Goal: Task Accomplishment & Management: Manage account settings

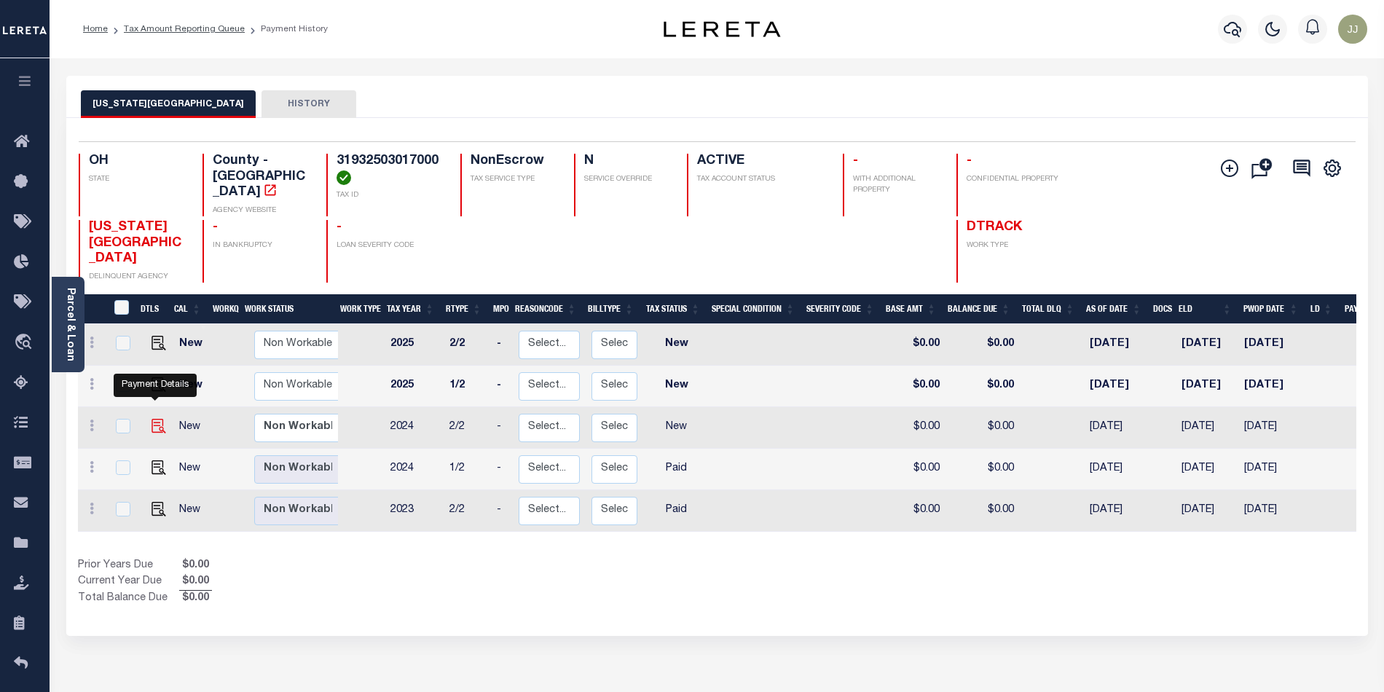
click at [159, 419] on img "" at bounding box center [158, 426] width 15 height 15
checkbox input "true"
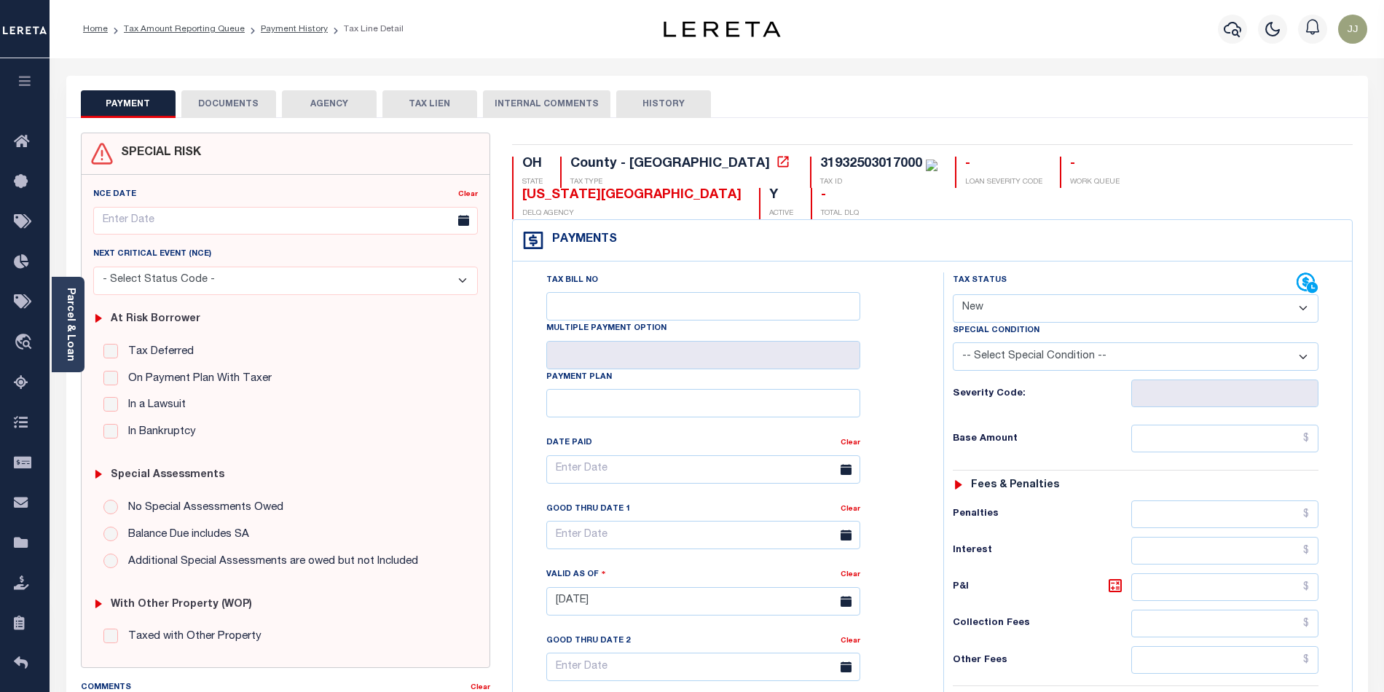
click at [1024, 294] on select "- Select Status Code - Open Due/Unpaid Paid Incomplete No Tax Due Internal Refu…" at bounding box center [1136, 308] width 366 height 28
select select "PYD"
click at [953, 294] on select "- Select Status Code - Open Due/Unpaid Paid Incomplete No Tax Due Internal Refu…" at bounding box center [1136, 308] width 366 height 28
type input "10/07/2025"
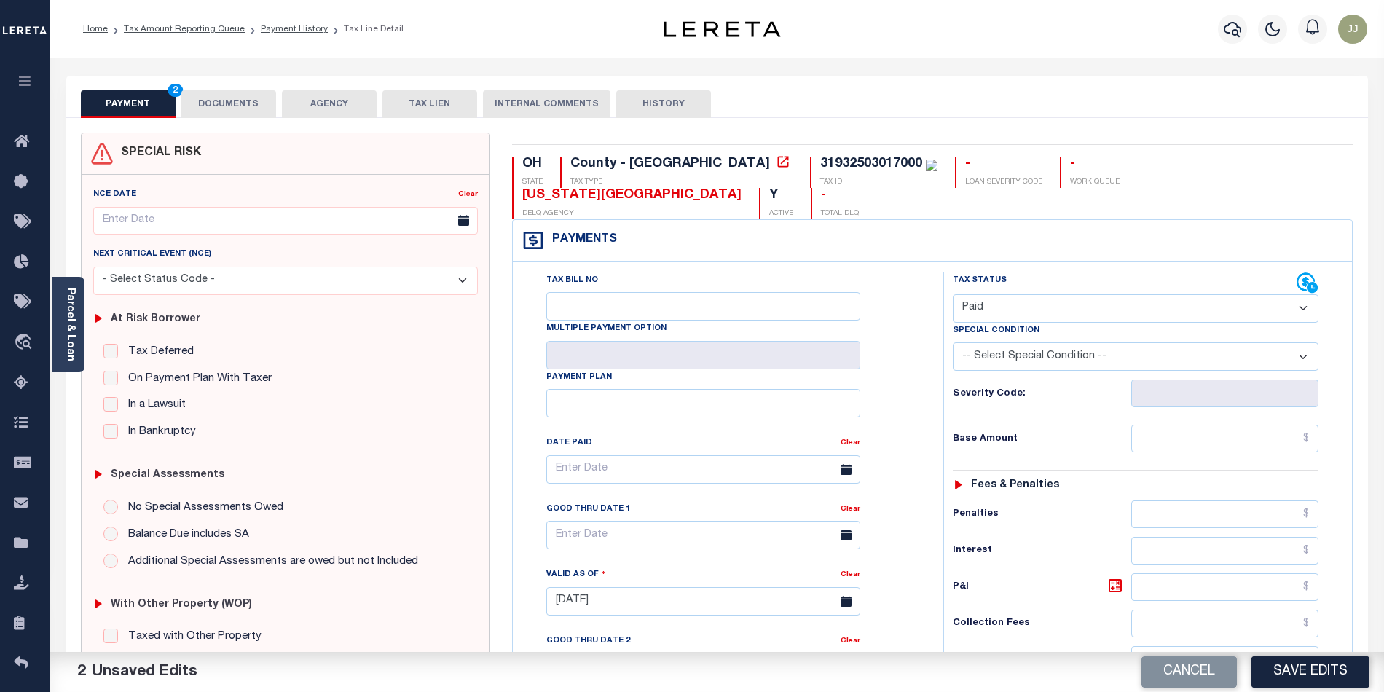
click at [1233, 426] on div "Tax Status Status - Select Status Code -" at bounding box center [1140, 593] width 394 height 643
click at [1189, 425] on input "text" at bounding box center [1225, 439] width 188 height 28
type input "$0.00"
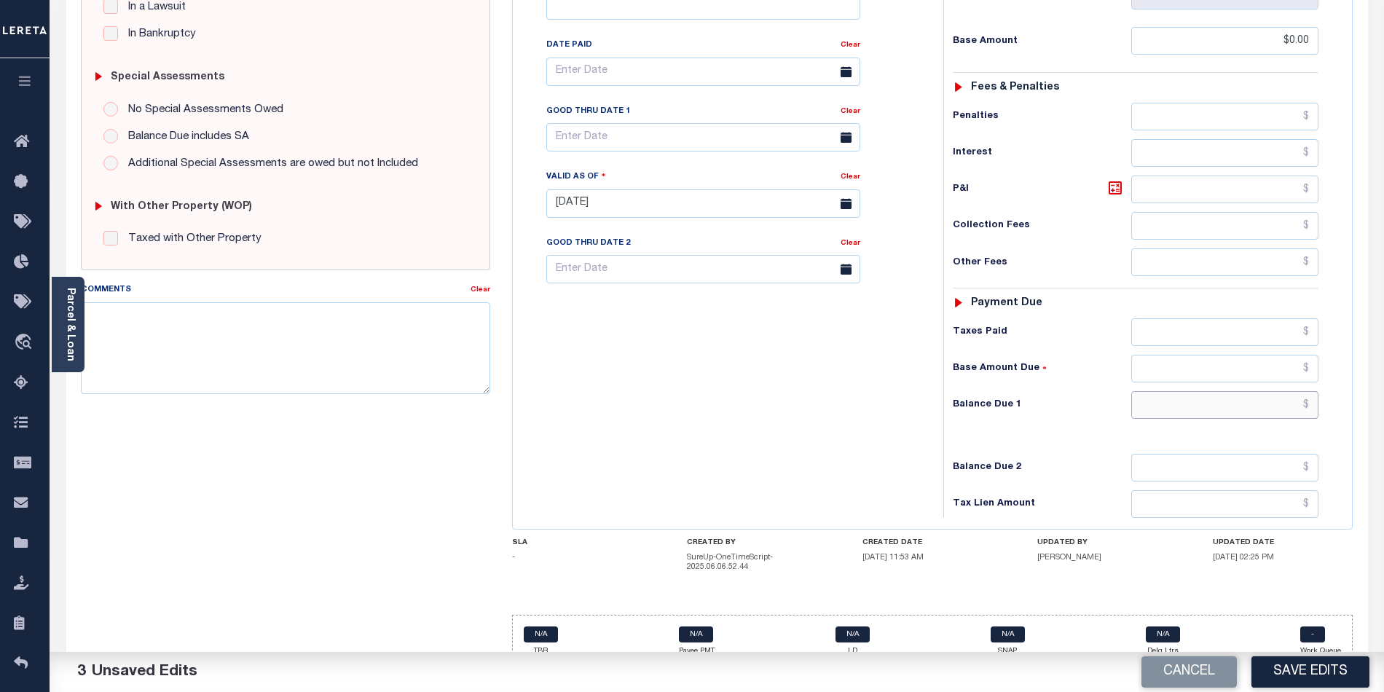
click at [1231, 391] on input "text" at bounding box center [1225, 405] width 188 height 28
type input "$0.00"
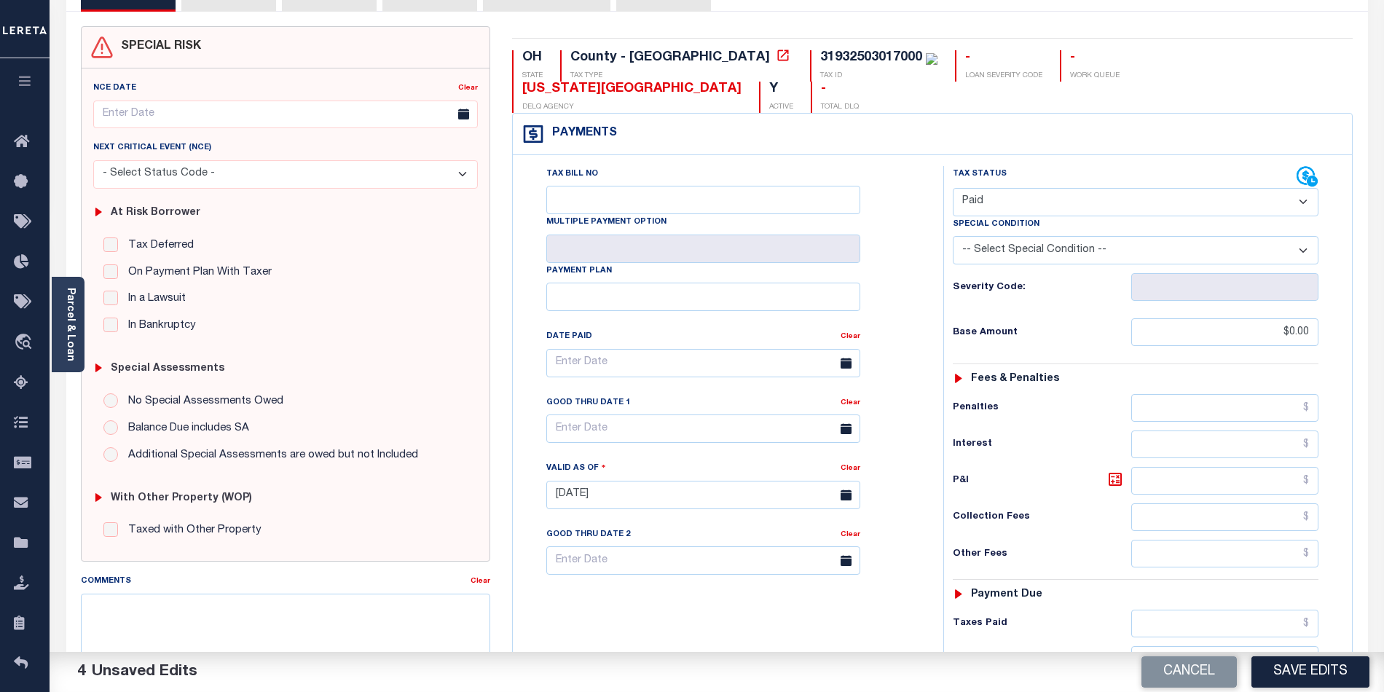
scroll to position [0, 0]
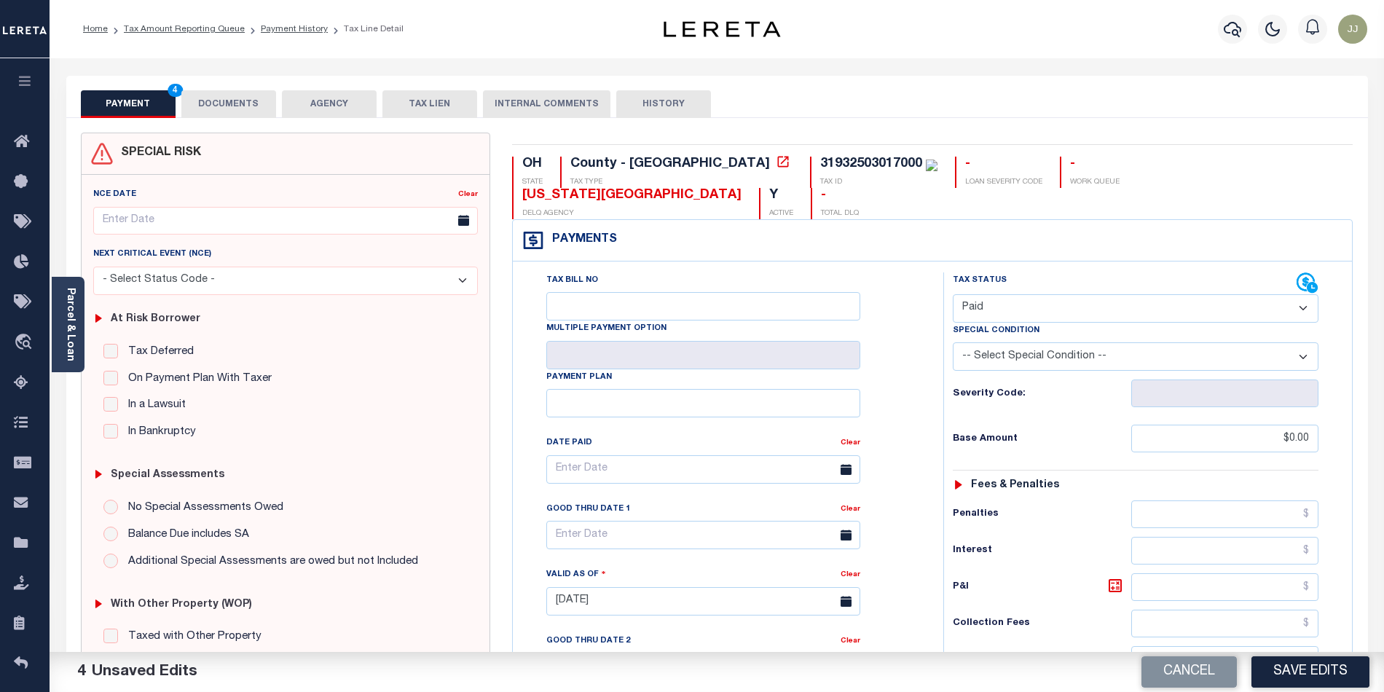
click at [226, 102] on button "DOCUMENTS" at bounding box center [228, 104] width 95 height 28
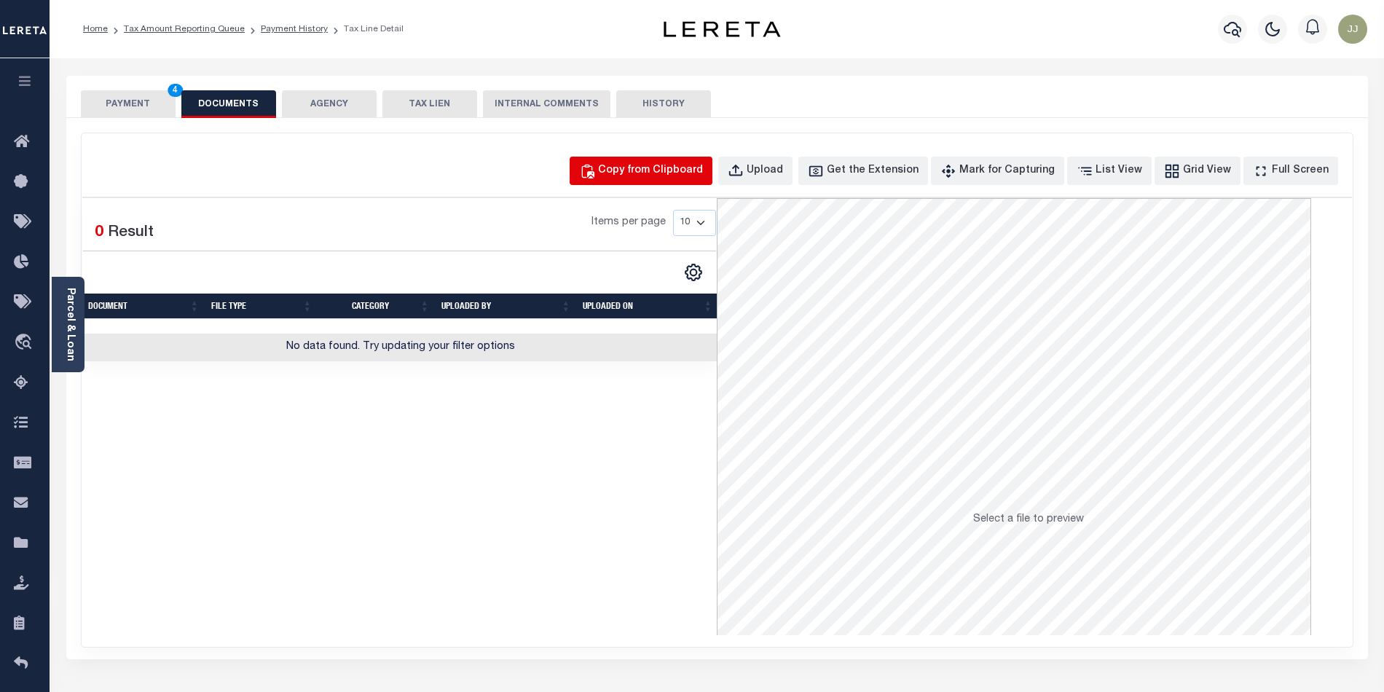
click at [659, 170] on div "Copy from Clipboard" at bounding box center [650, 171] width 105 height 16
select select "POP"
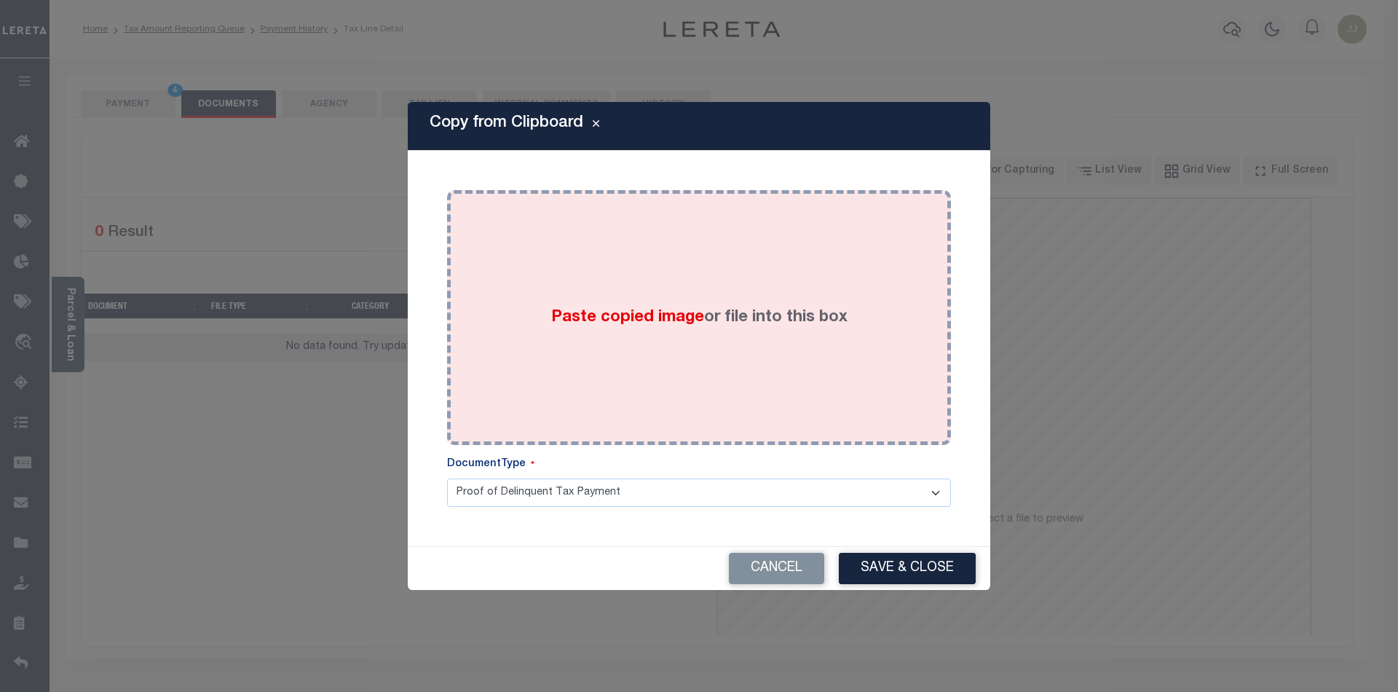
click at [656, 357] on div "Paste copied image or file into this box" at bounding box center [699, 317] width 482 height 233
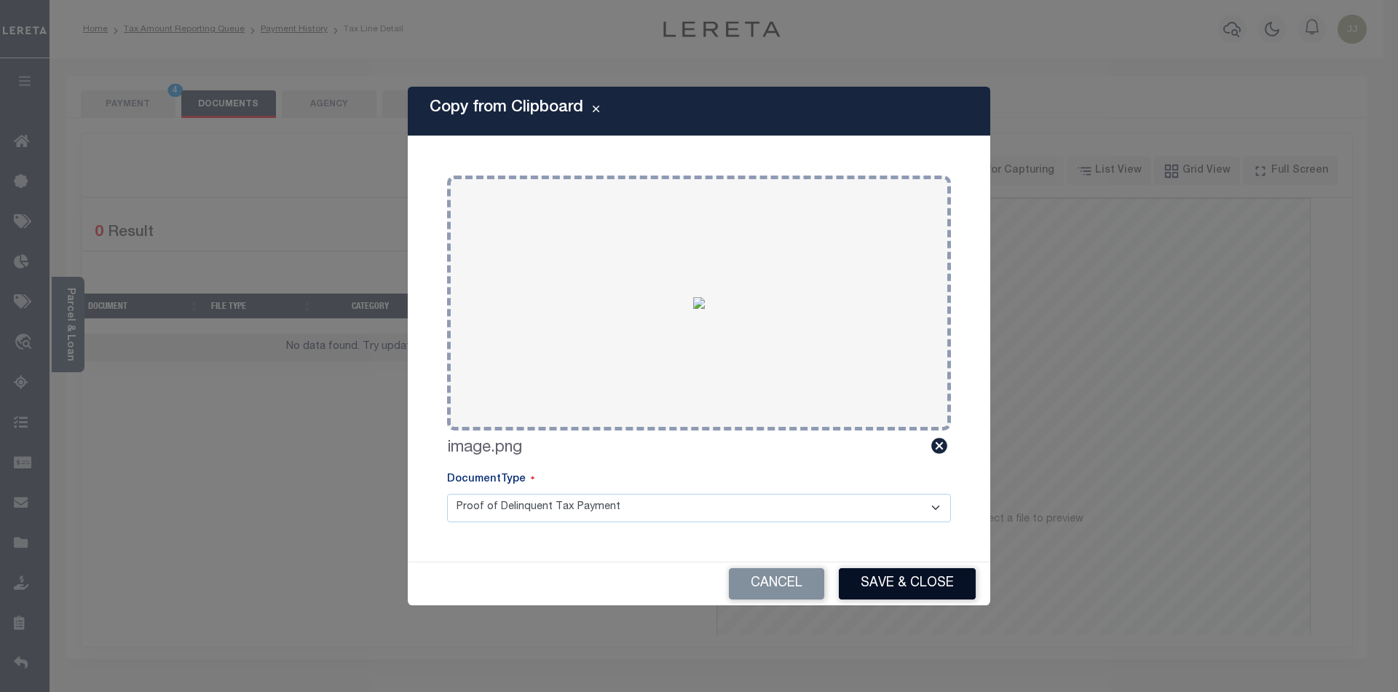
click at [896, 572] on button "Save & Close" at bounding box center [907, 583] width 137 height 31
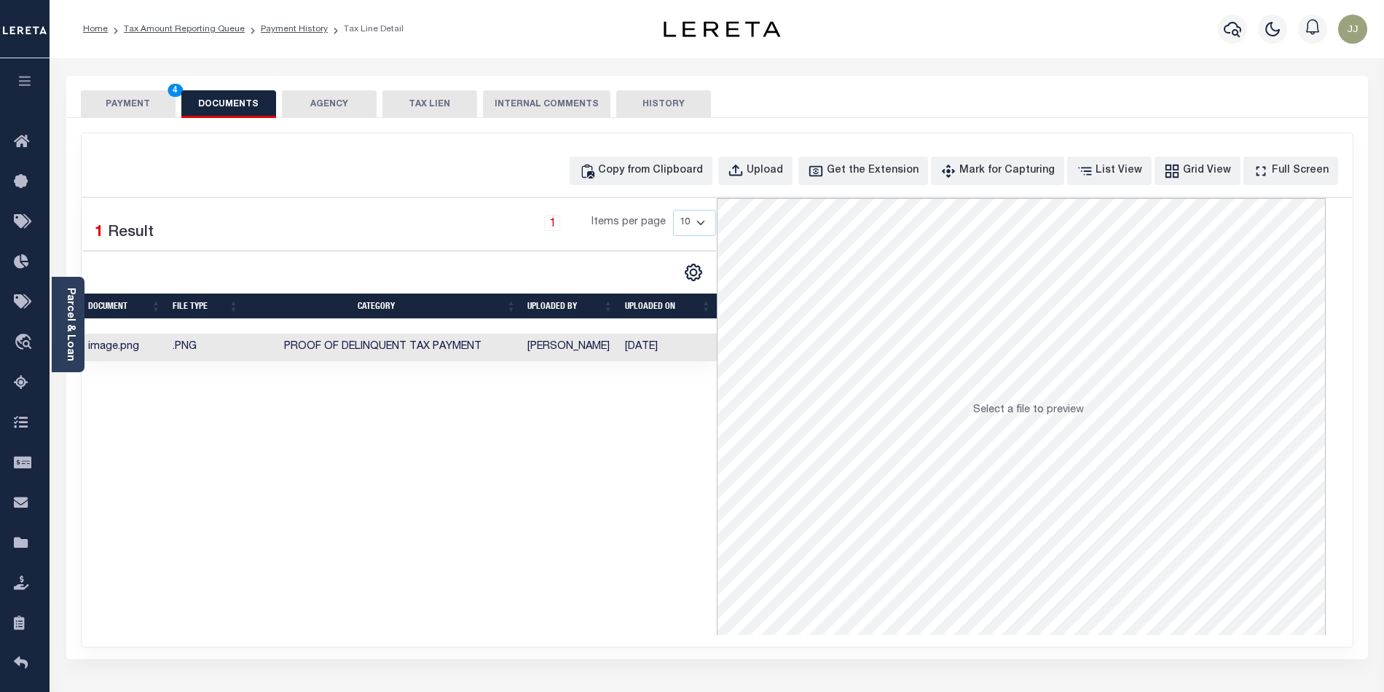
click at [135, 117] on button "PAYMENT 4" at bounding box center [128, 104] width 95 height 28
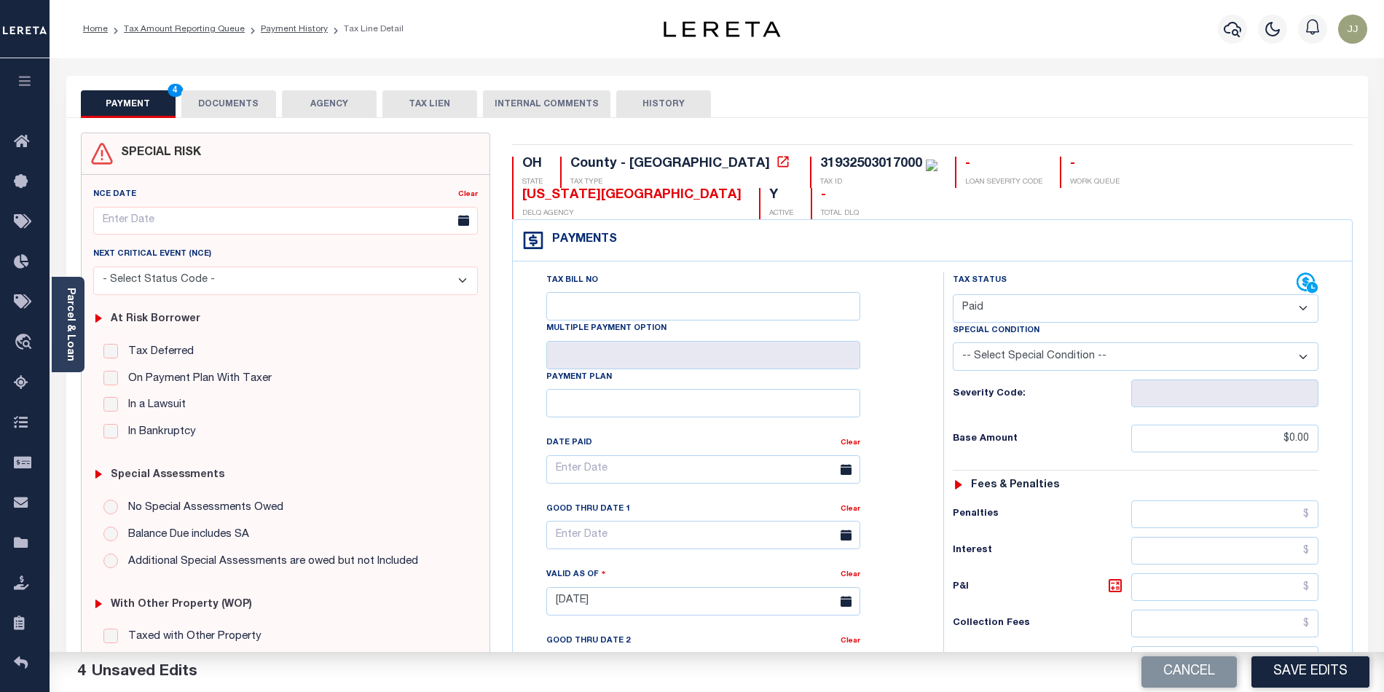
scroll to position [394, 0]
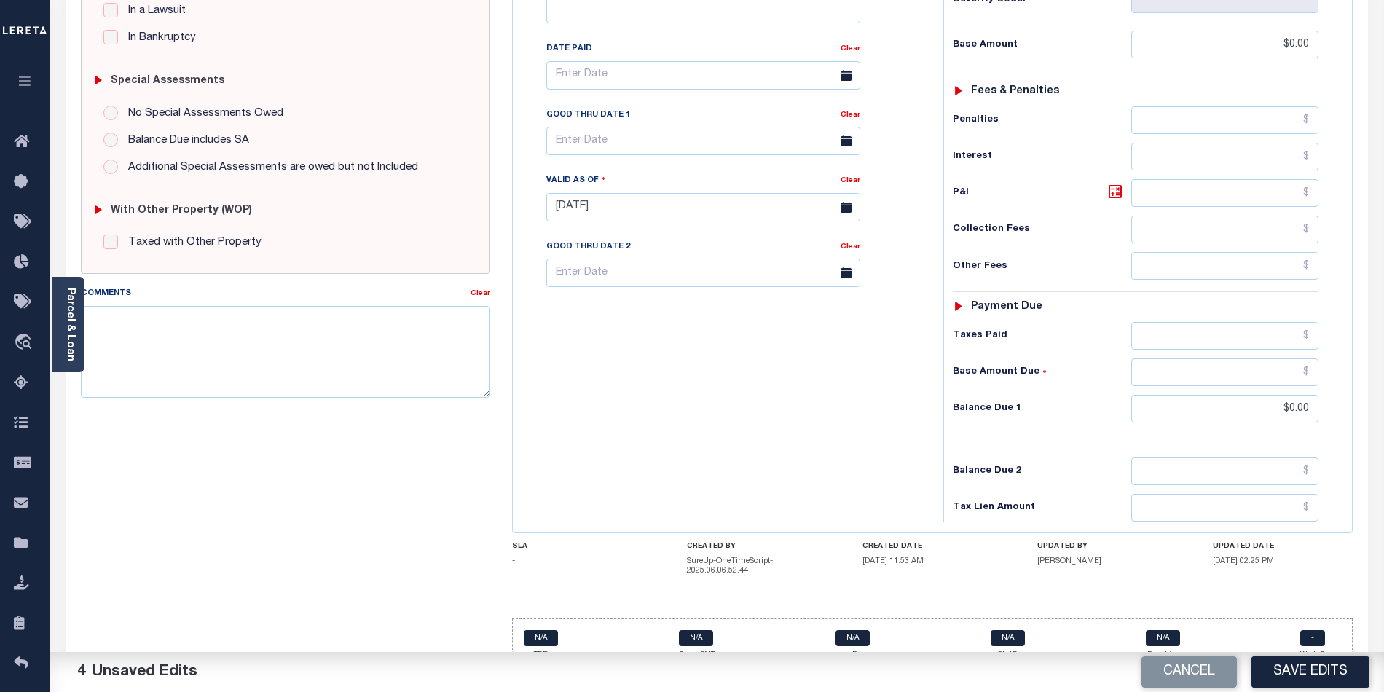
drag, startPoint x: 714, startPoint y: 464, endPoint x: 951, endPoint y: 487, distance: 237.8
click at [729, 465] on div "Tax Bill No Multiple Payment Option Payment Plan Clear" at bounding box center [724, 199] width 416 height 643
click at [1312, 667] on button "Save Edits" at bounding box center [1310, 671] width 118 height 31
checkbox input "false"
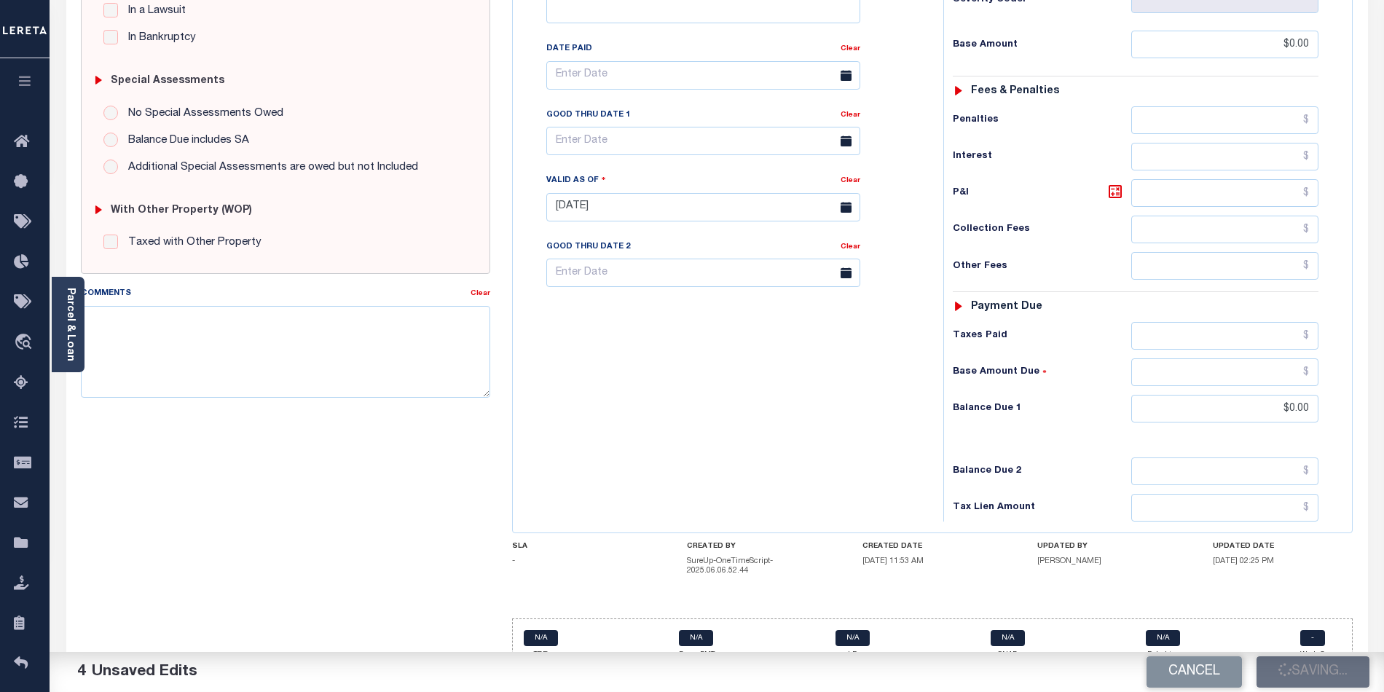
checkbox input "false"
type input "$0"
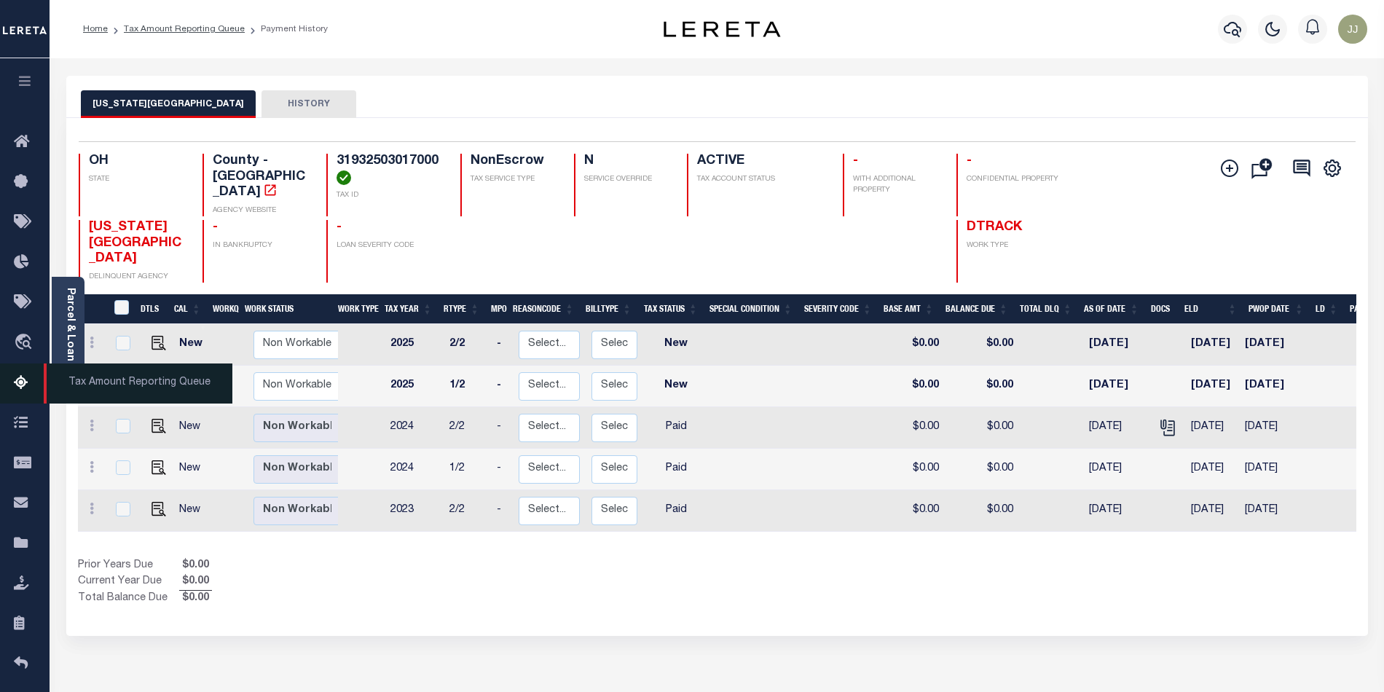
click at [23, 382] on icon at bounding box center [25, 383] width 23 height 18
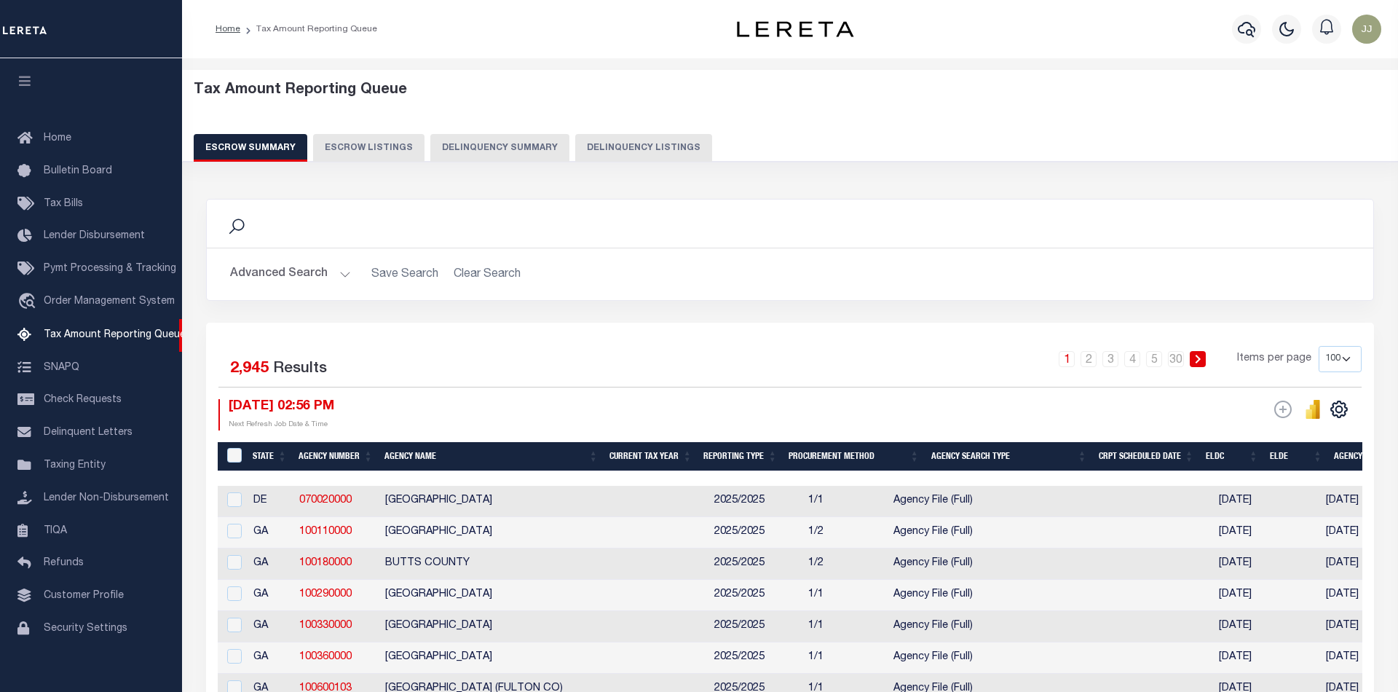
select select "100"
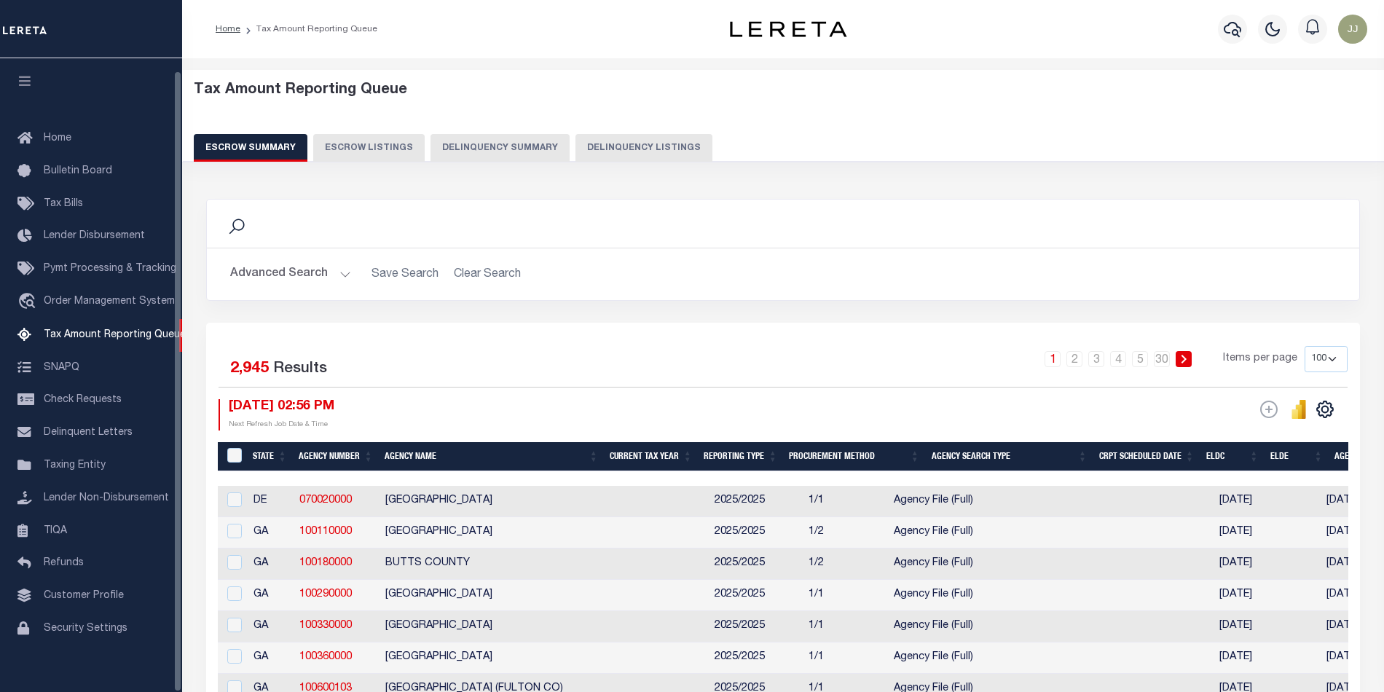
scroll to position [12, 0]
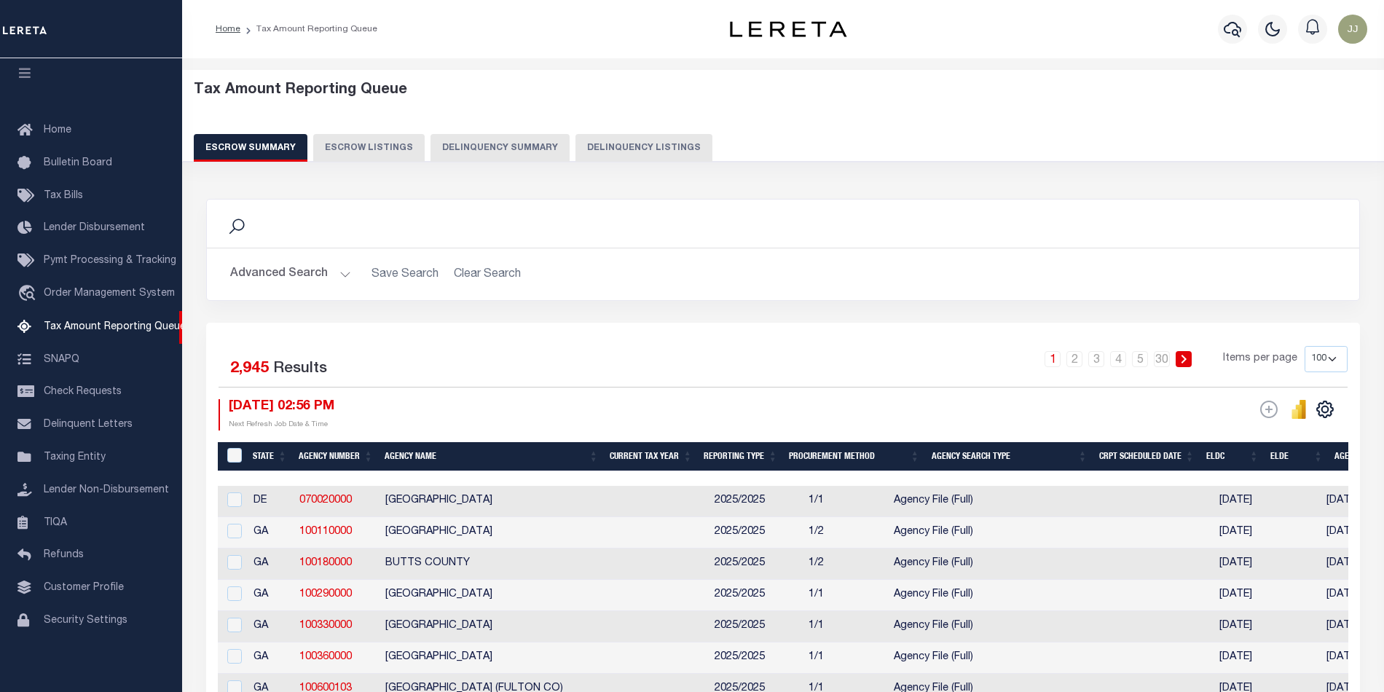
click at [651, 146] on button "Delinquency Listings" at bounding box center [643, 148] width 137 height 28
select select "100"
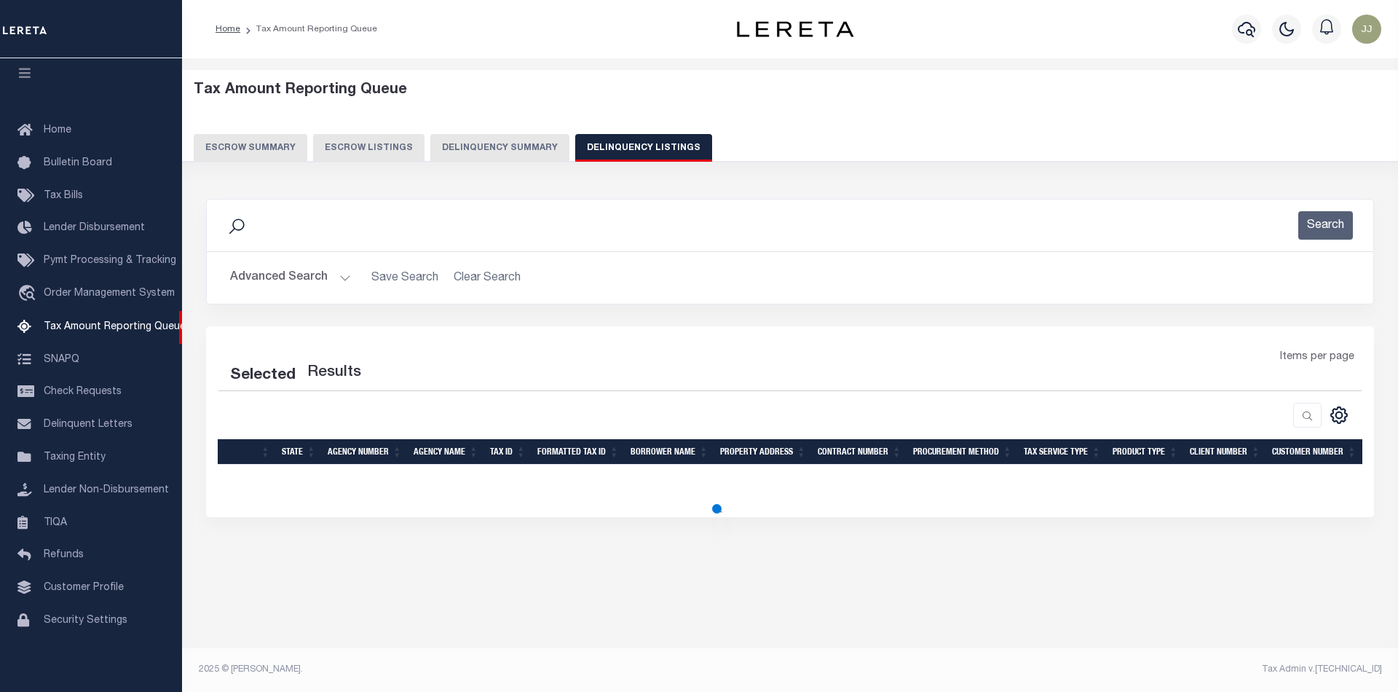
select select "100"
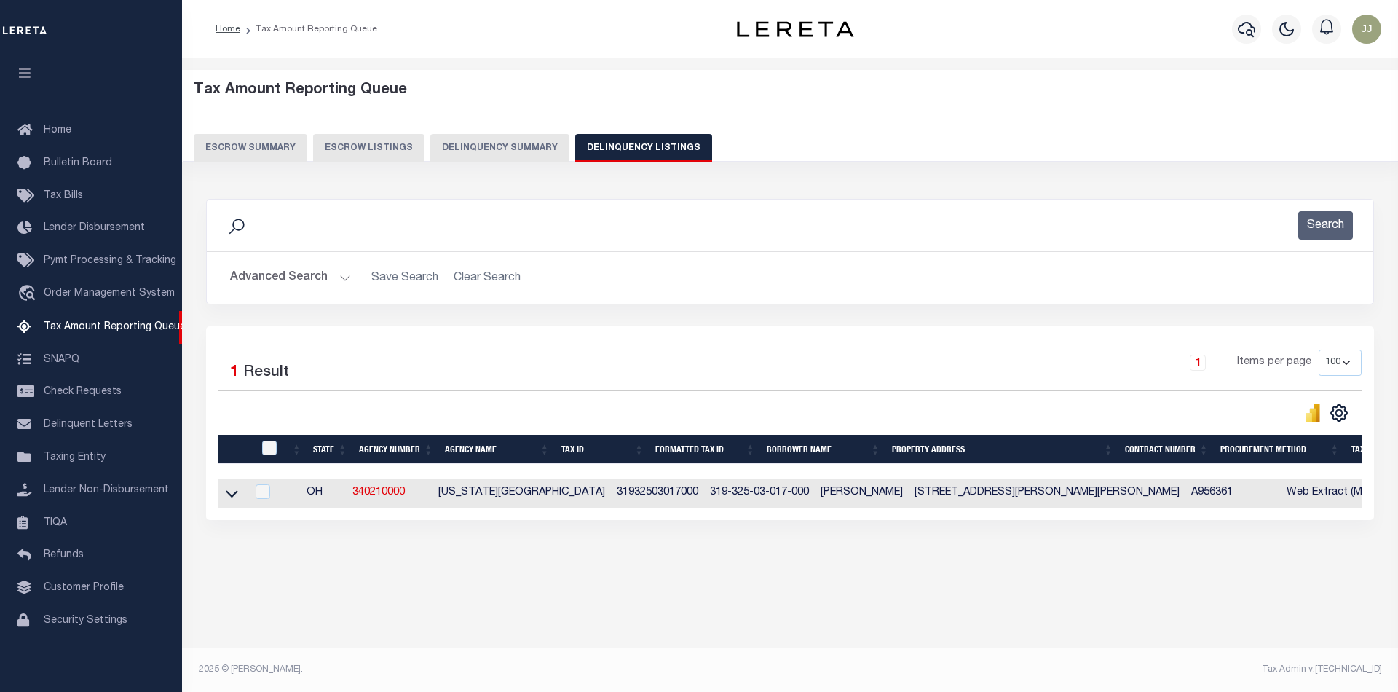
click at [336, 280] on button "Advanced Search" at bounding box center [290, 278] width 121 height 28
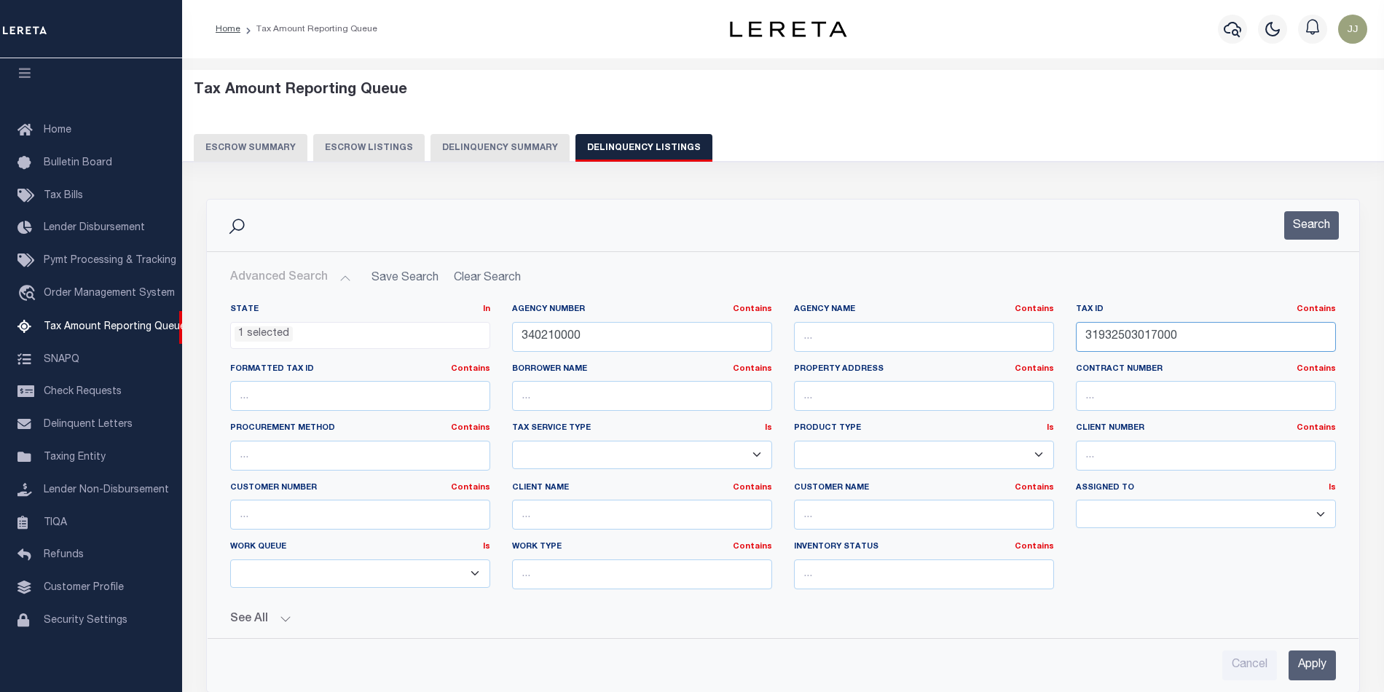
drag, startPoint x: 1216, startPoint y: 335, endPoint x: 1079, endPoint y: 347, distance: 136.8
click at [1079, 347] on input "31932503017000" at bounding box center [1206, 337] width 260 height 30
paste input "4405010012"
type input "31934405010012"
click at [1296, 234] on button "Search" at bounding box center [1311, 225] width 55 height 28
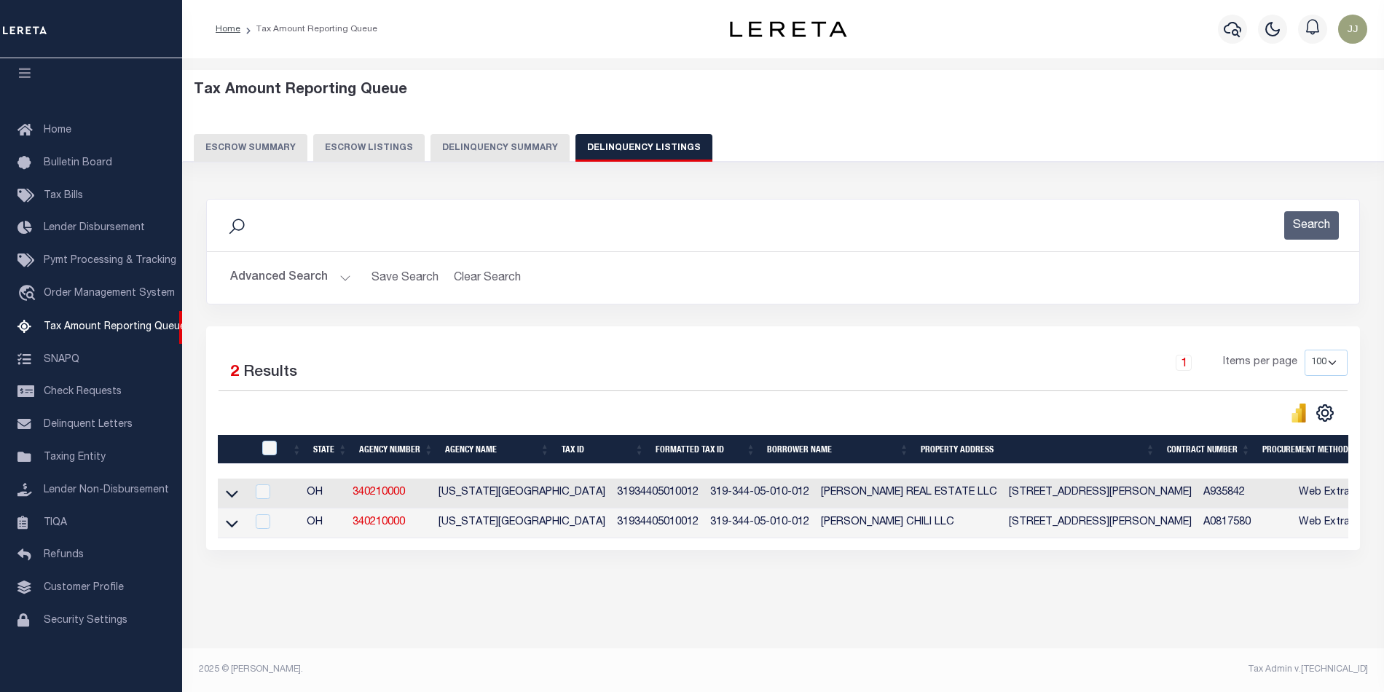
scroll to position [3, 0]
click at [230, 493] on icon at bounding box center [232, 493] width 12 height 15
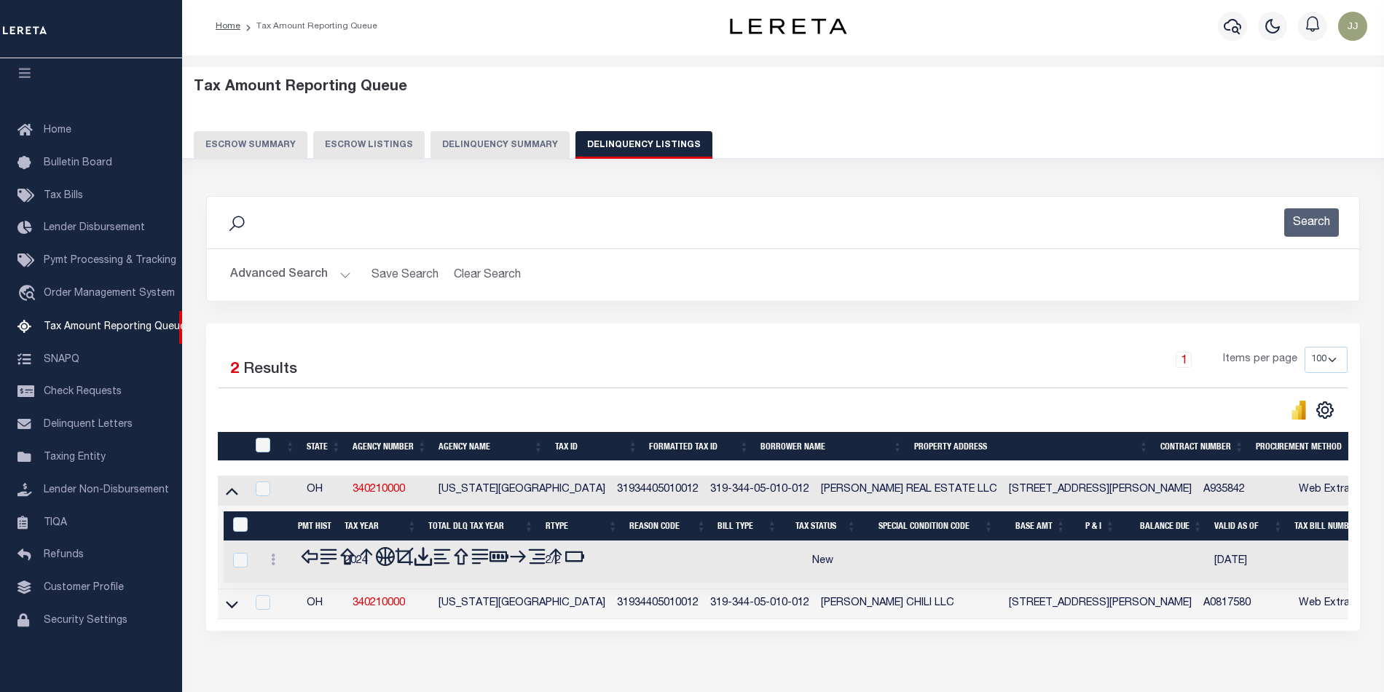
scroll to position [79, 0]
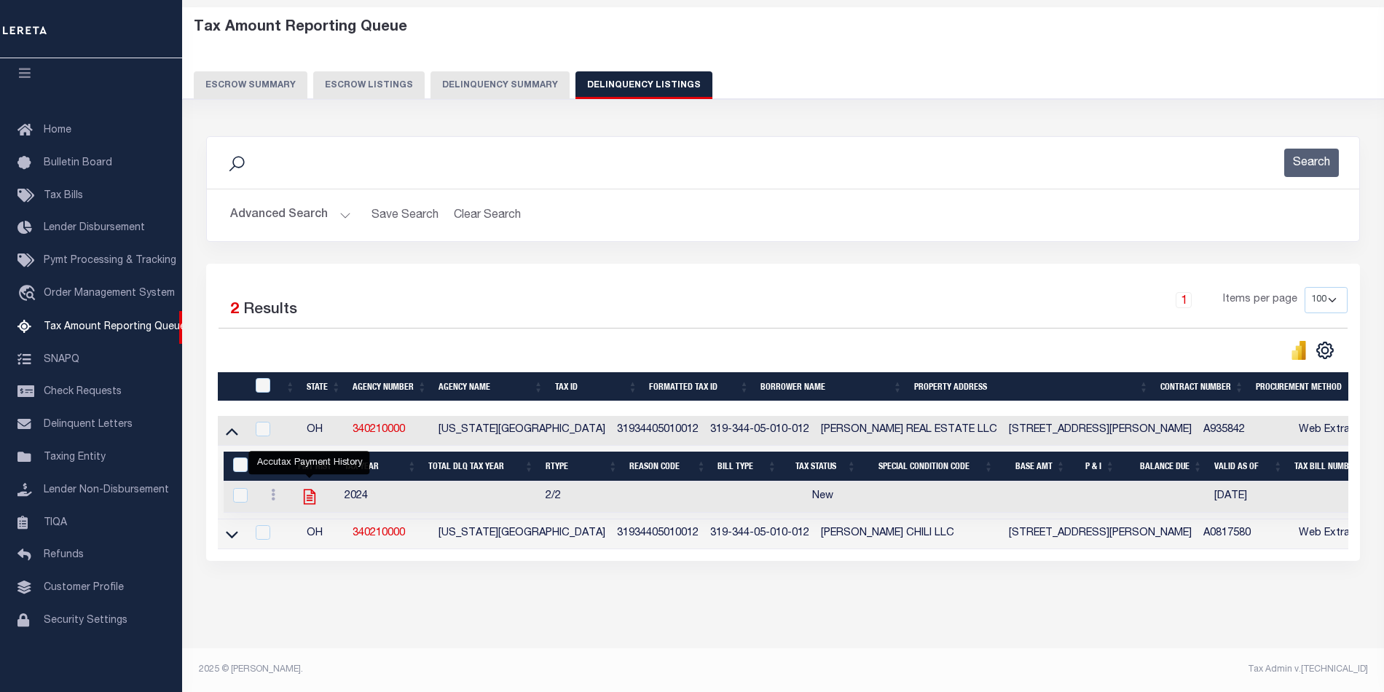
click at [315, 490] on icon "" at bounding box center [310, 496] width 12 height 15
checkbox input "true"
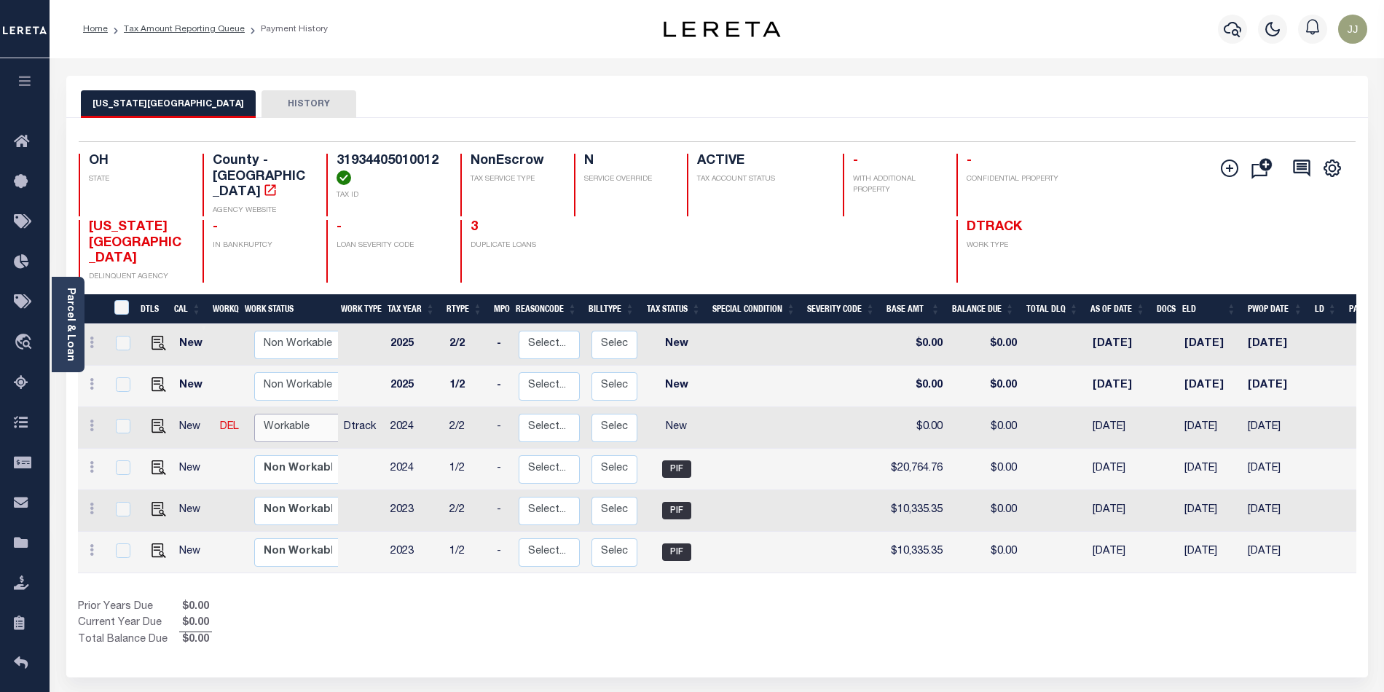
click at [304, 414] on select "Non Workable Workable" at bounding box center [297, 428] width 87 height 28
checkbox input "true"
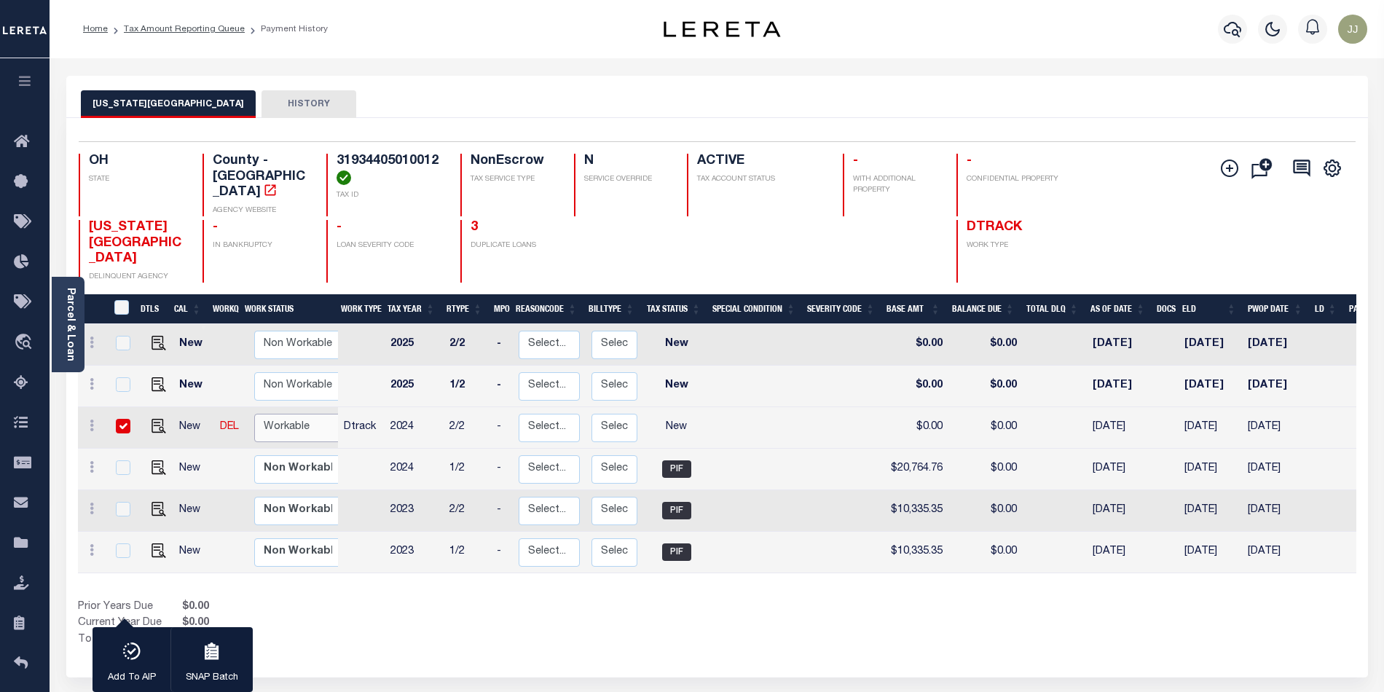
select select "true"
click at [254, 414] on select "Non Workable Workable" at bounding box center [297, 428] width 87 height 28
checkbox input "false"
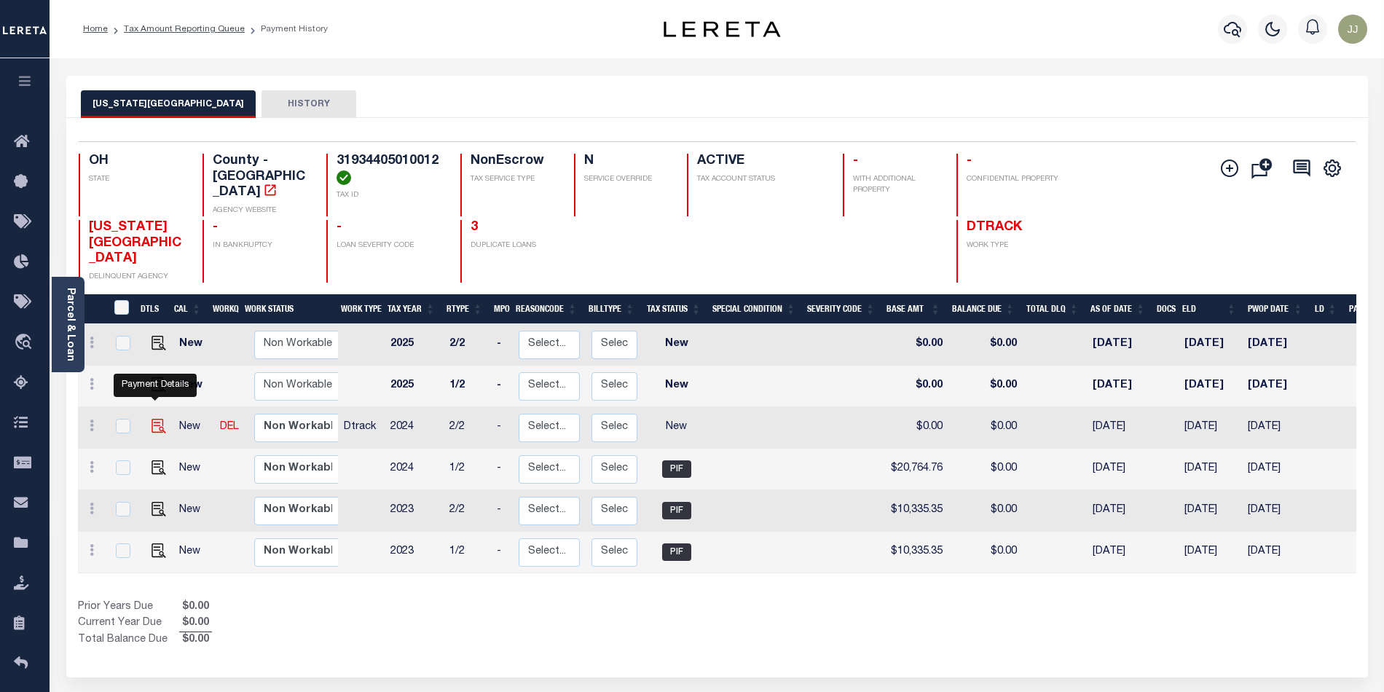
click at [156, 419] on img "" at bounding box center [158, 426] width 15 height 15
checkbox input "true"
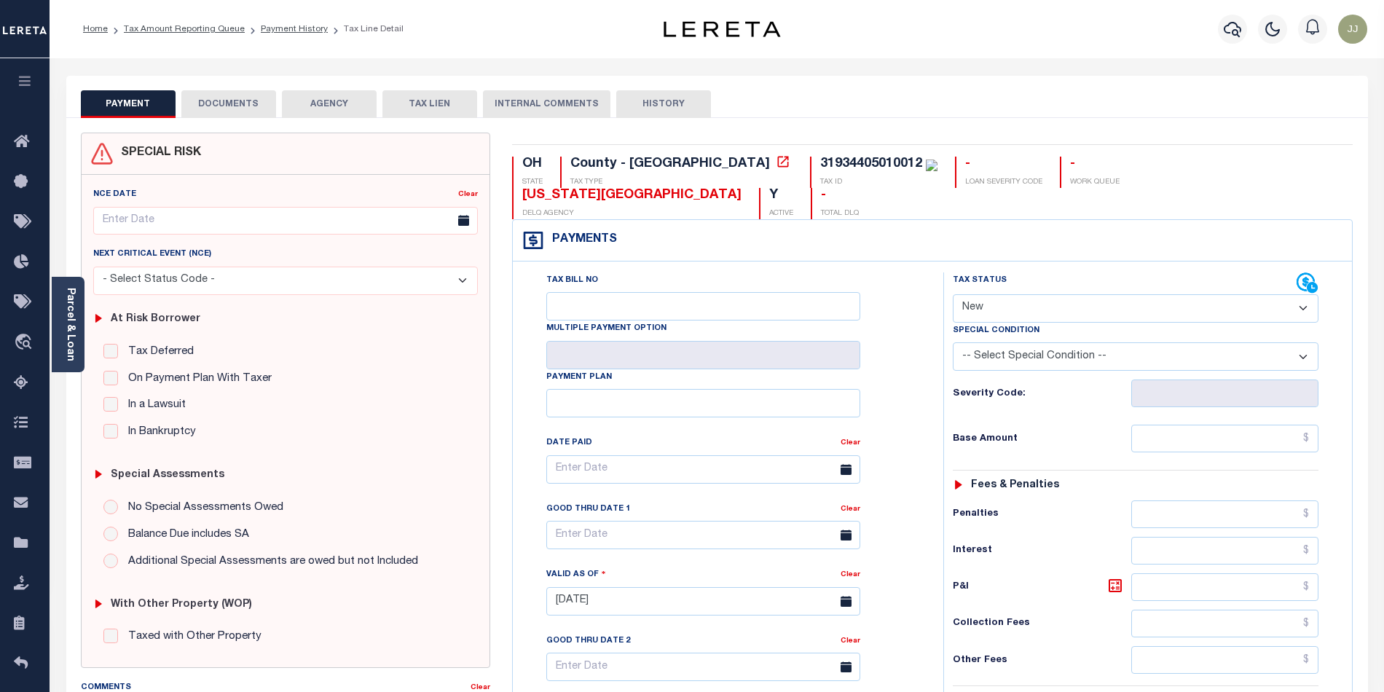
click at [1034, 294] on select "- Select Status Code - Open Due/Unpaid Paid Incomplete No Tax Due Internal Refu…" at bounding box center [1136, 308] width 366 height 28
select select "PYD"
click at [953, 294] on select "- Select Status Code - Open Due/Unpaid Paid Incomplete No Tax Due Internal Refu…" at bounding box center [1136, 308] width 366 height 28
type input "10/07/2025"
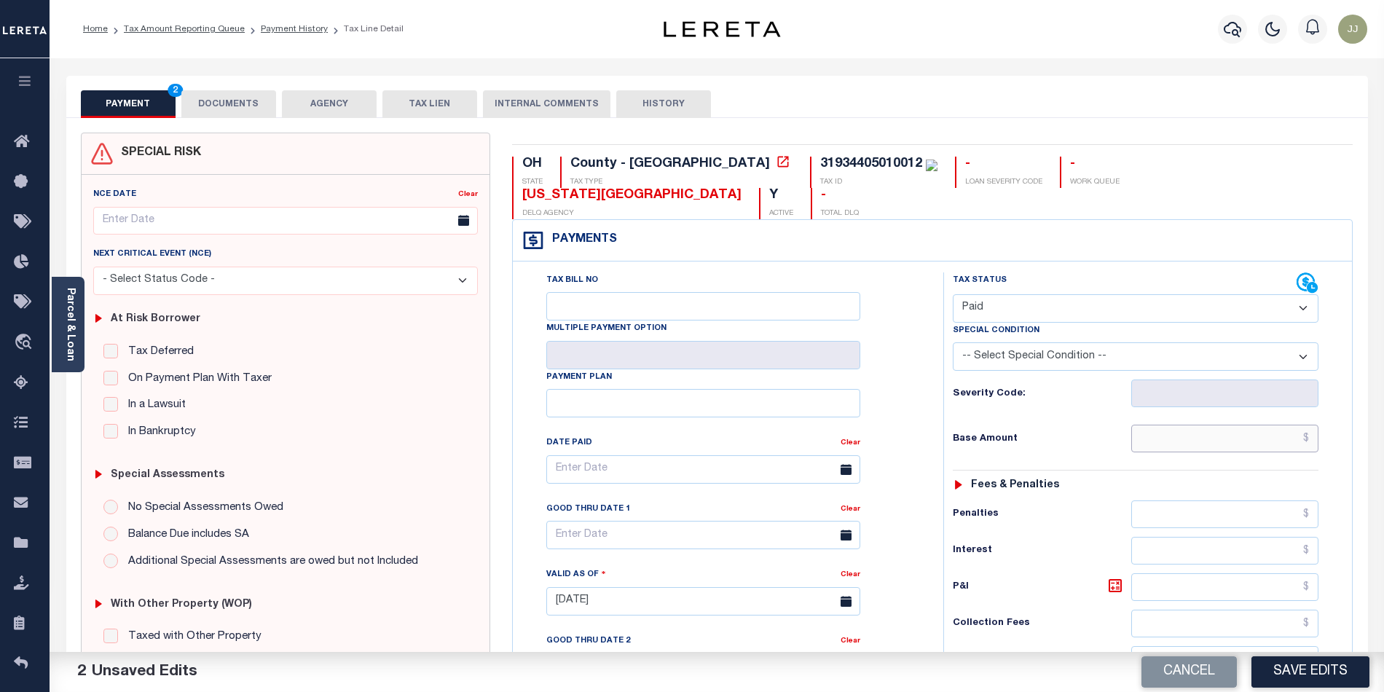
click at [1167, 425] on input "text" at bounding box center [1225, 439] width 188 height 28
type input "$0.00"
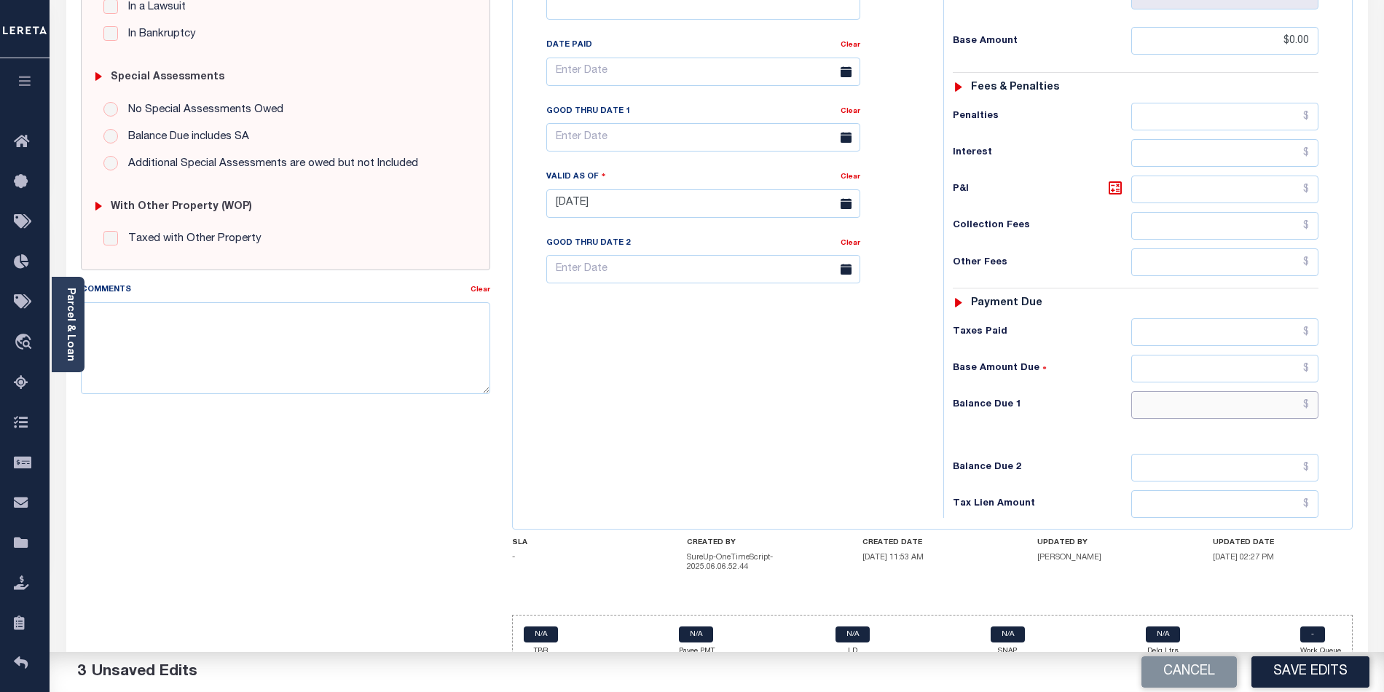
click at [1216, 391] on input "text" at bounding box center [1225, 405] width 188 height 28
type input "$0.00"
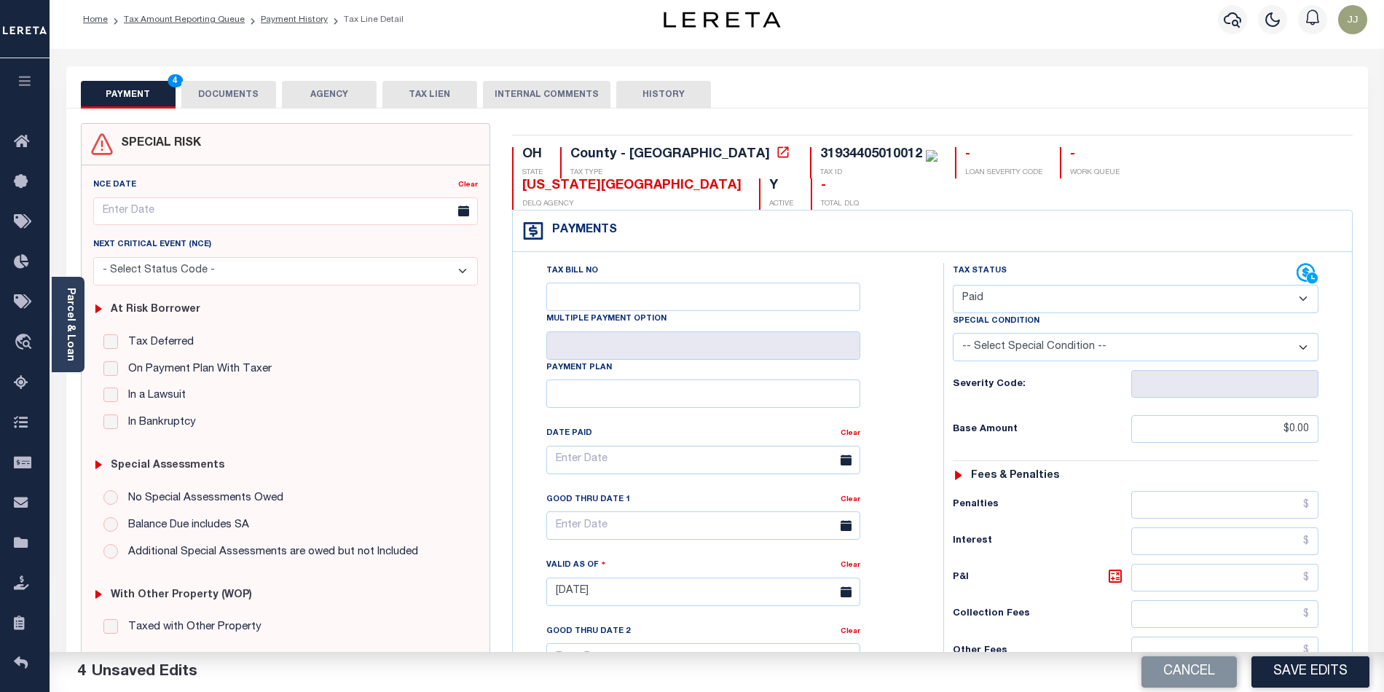
scroll to position [0, 0]
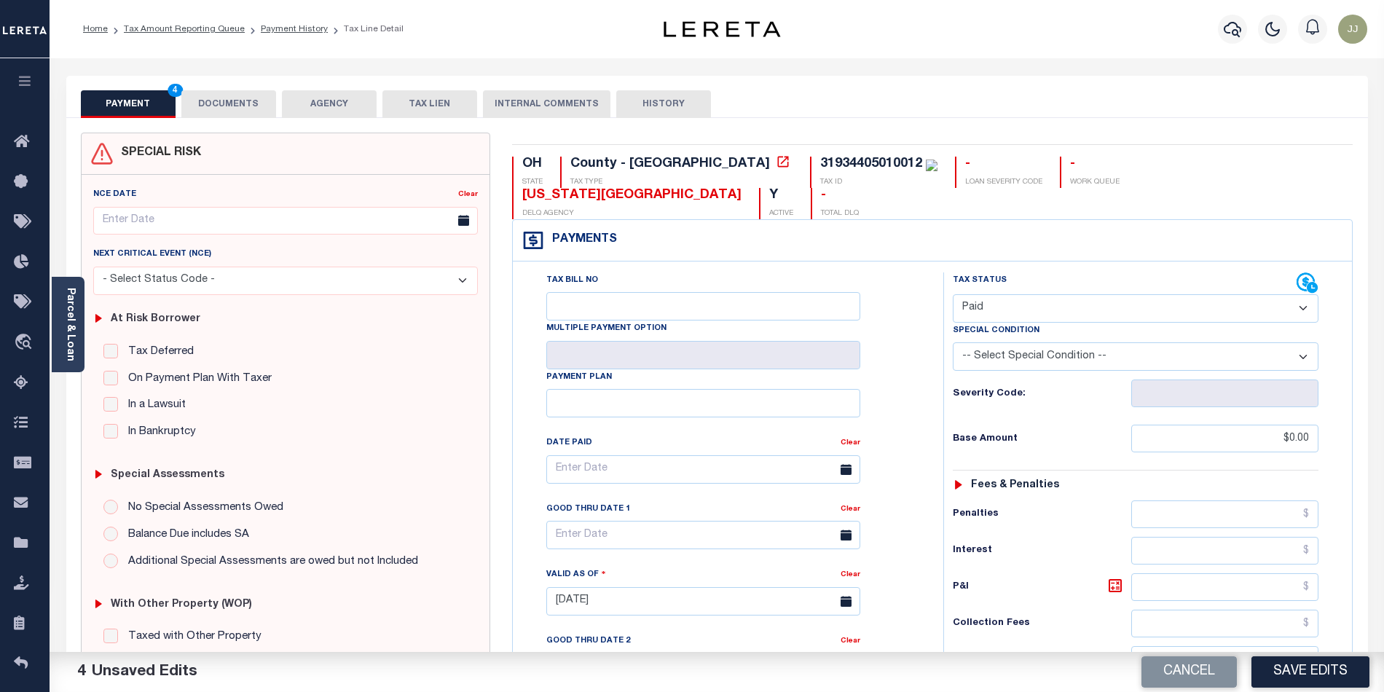
click at [251, 115] on button "DOCUMENTS" at bounding box center [228, 104] width 95 height 28
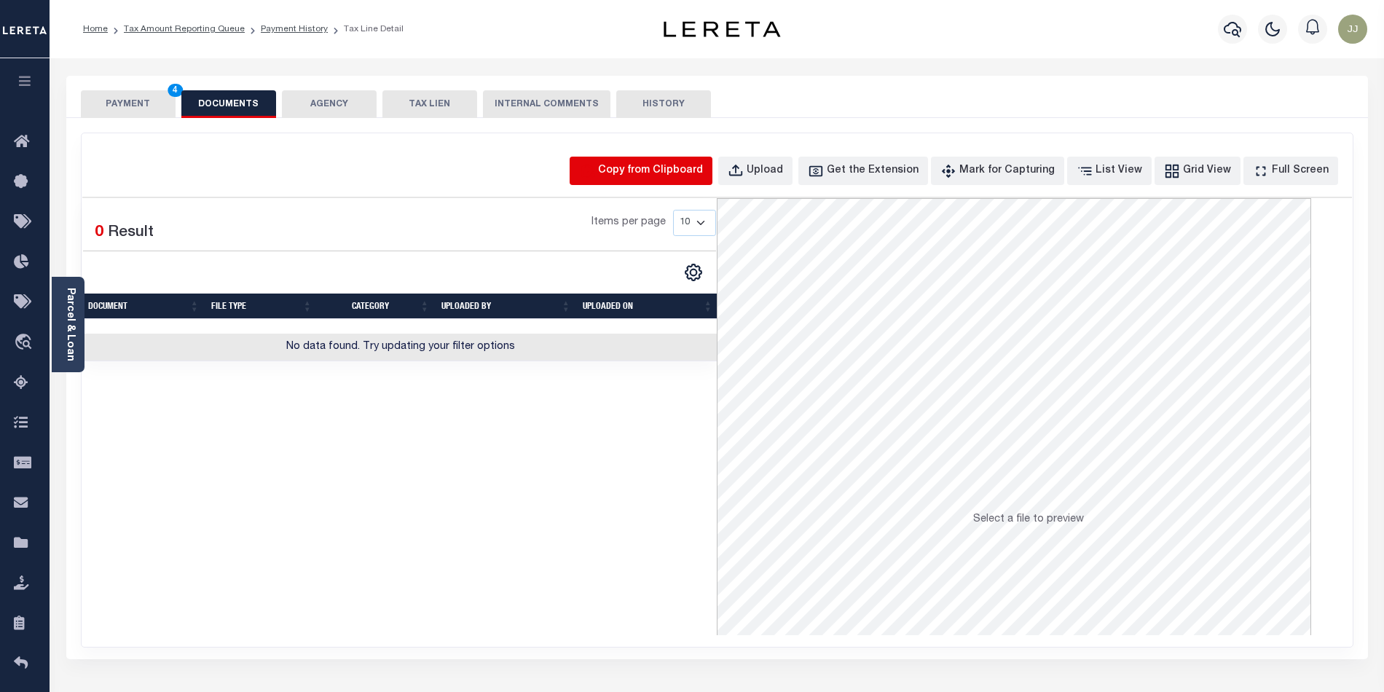
click at [594, 172] on icon "button" at bounding box center [587, 171] width 12 height 14
select select "POP"
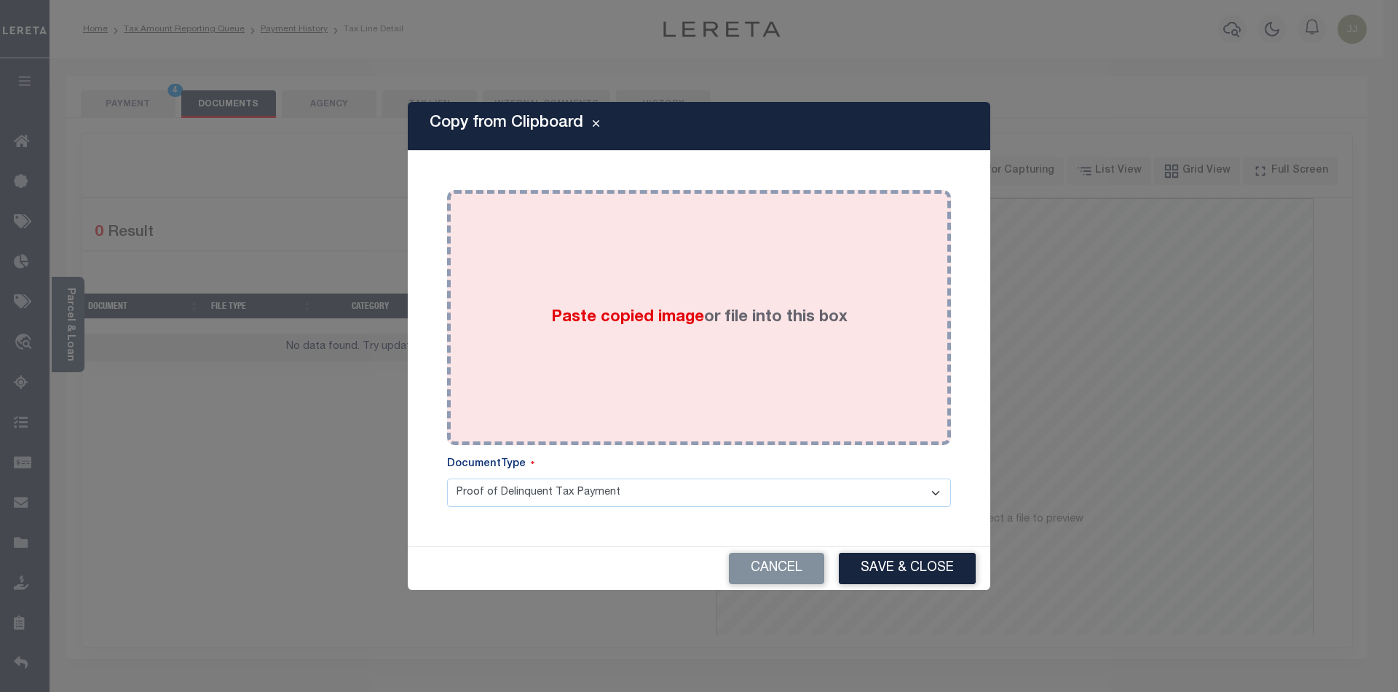
click at [602, 338] on div "Paste copied image or file into this box" at bounding box center [699, 317] width 482 height 233
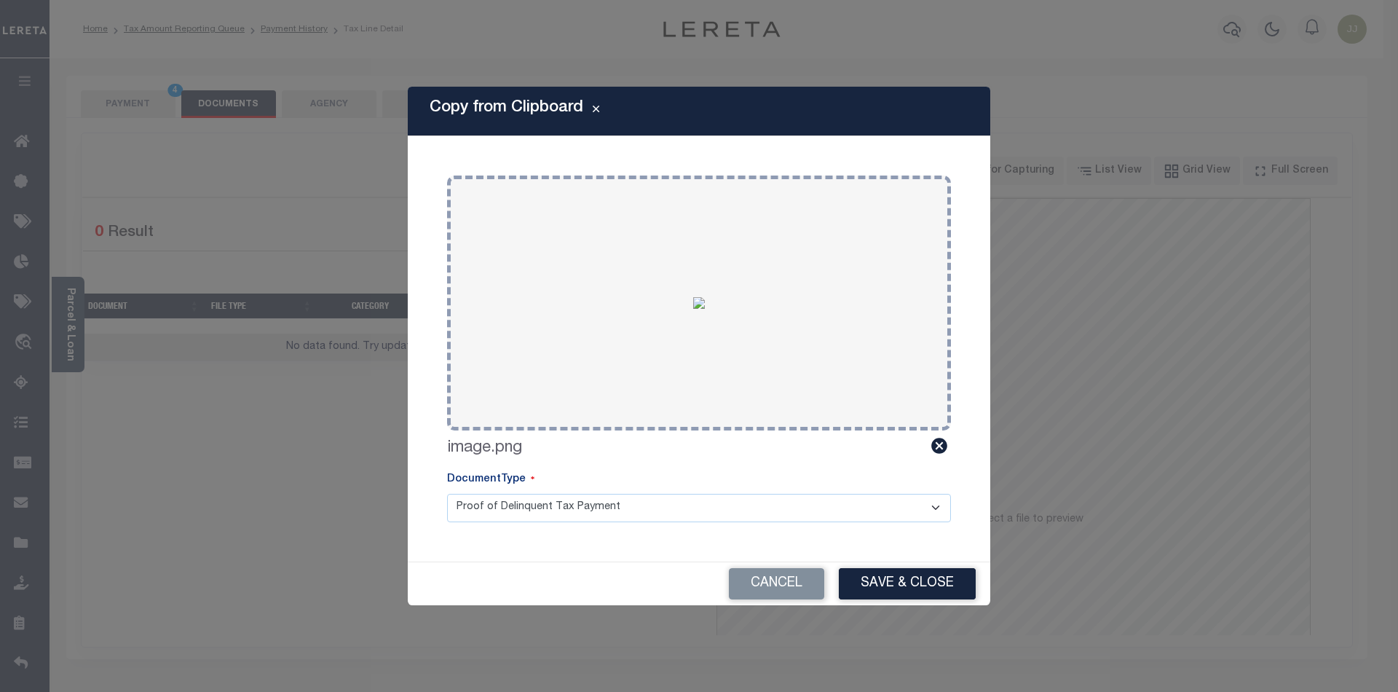
click at [935, 562] on div "Cancel Save & Close" at bounding box center [699, 583] width 583 height 43
click at [894, 581] on button "Save & Close" at bounding box center [907, 583] width 137 height 31
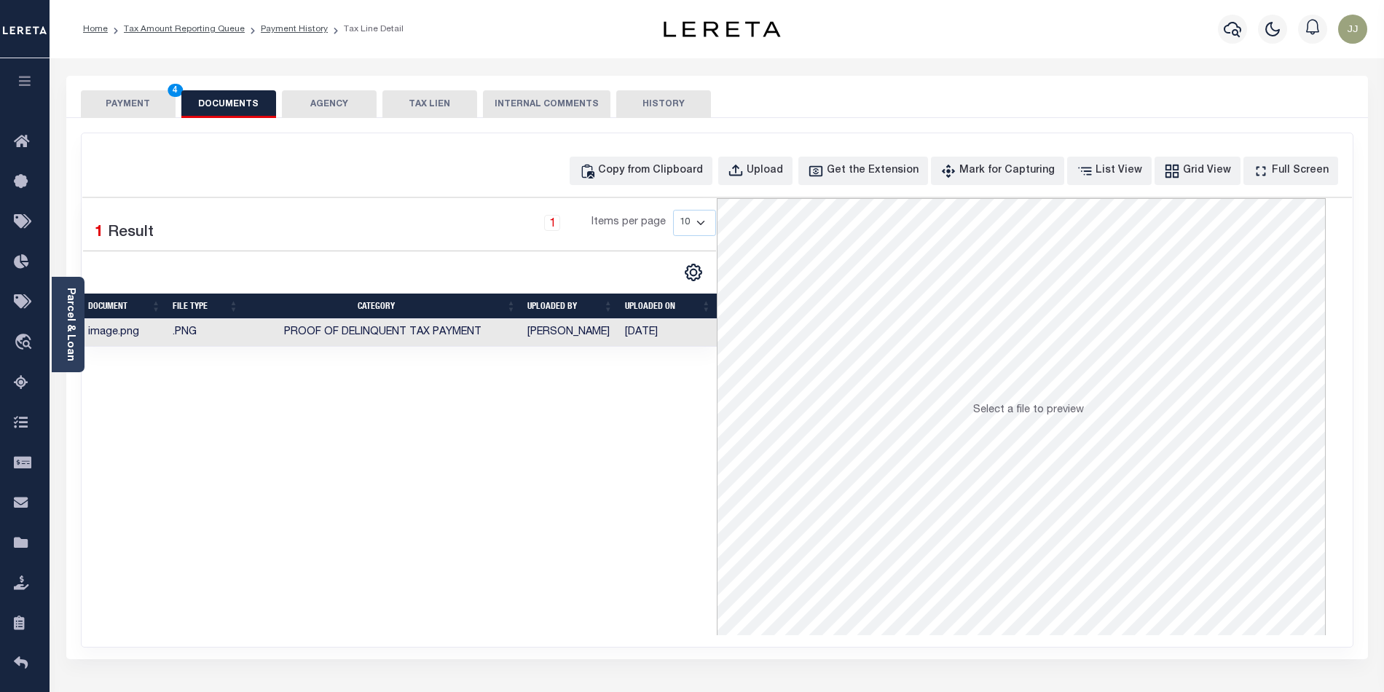
click at [129, 103] on button "PAYMENT 4" at bounding box center [128, 104] width 95 height 28
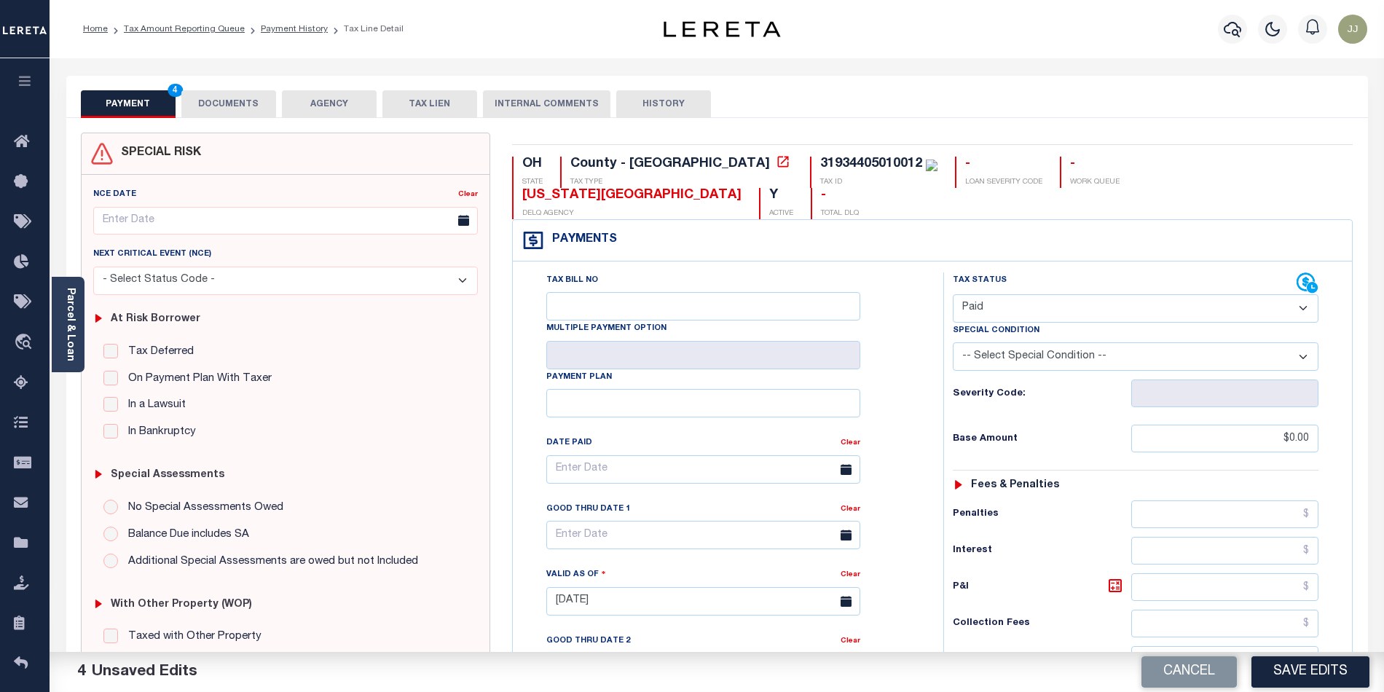
scroll to position [394, 0]
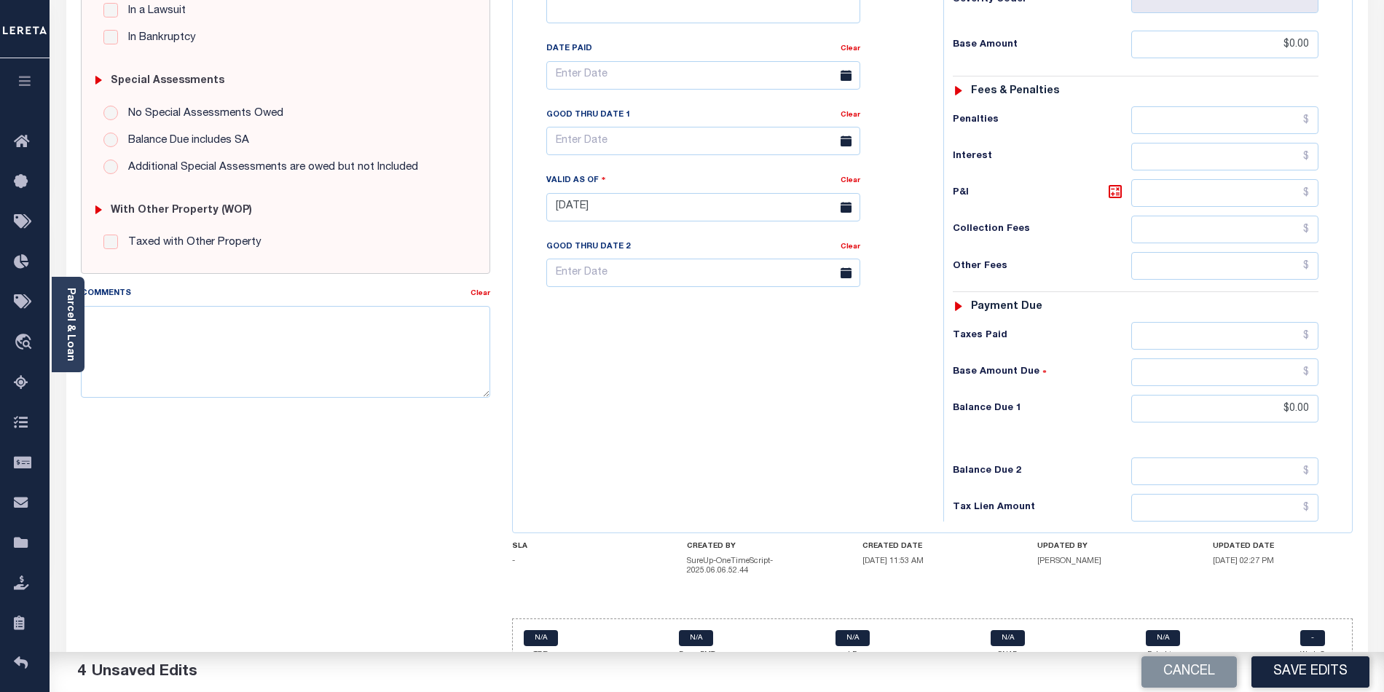
drag, startPoint x: 747, startPoint y: 475, endPoint x: 1343, endPoint y: 525, distance: 597.8
click at [768, 475] on div "Tax Bill No Multiple Payment Option Payment Plan Clear" at bounding box center [724, 199] width 416 height 643
click at [1328, 660] on button "Save Edits" at bounding box center [1310, 671] width 118 height 31
checkbox input "false"
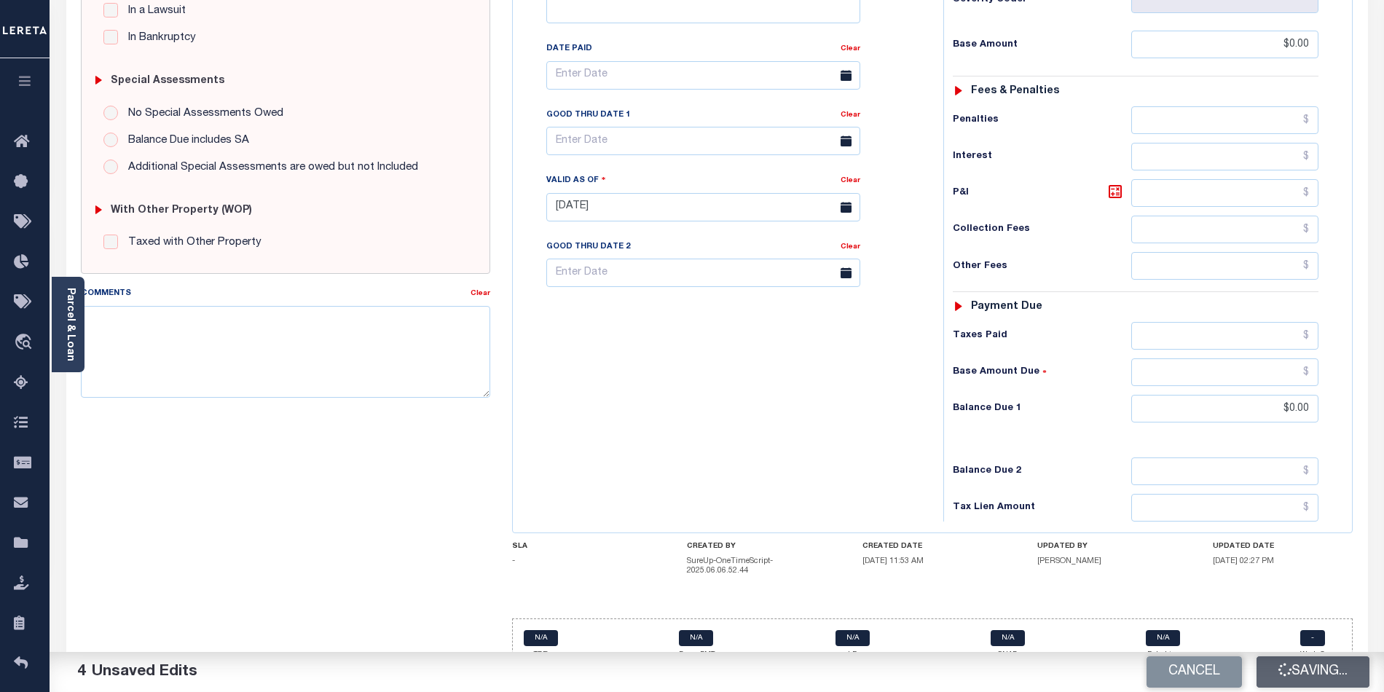
checkbox input "false"
type input "$0"
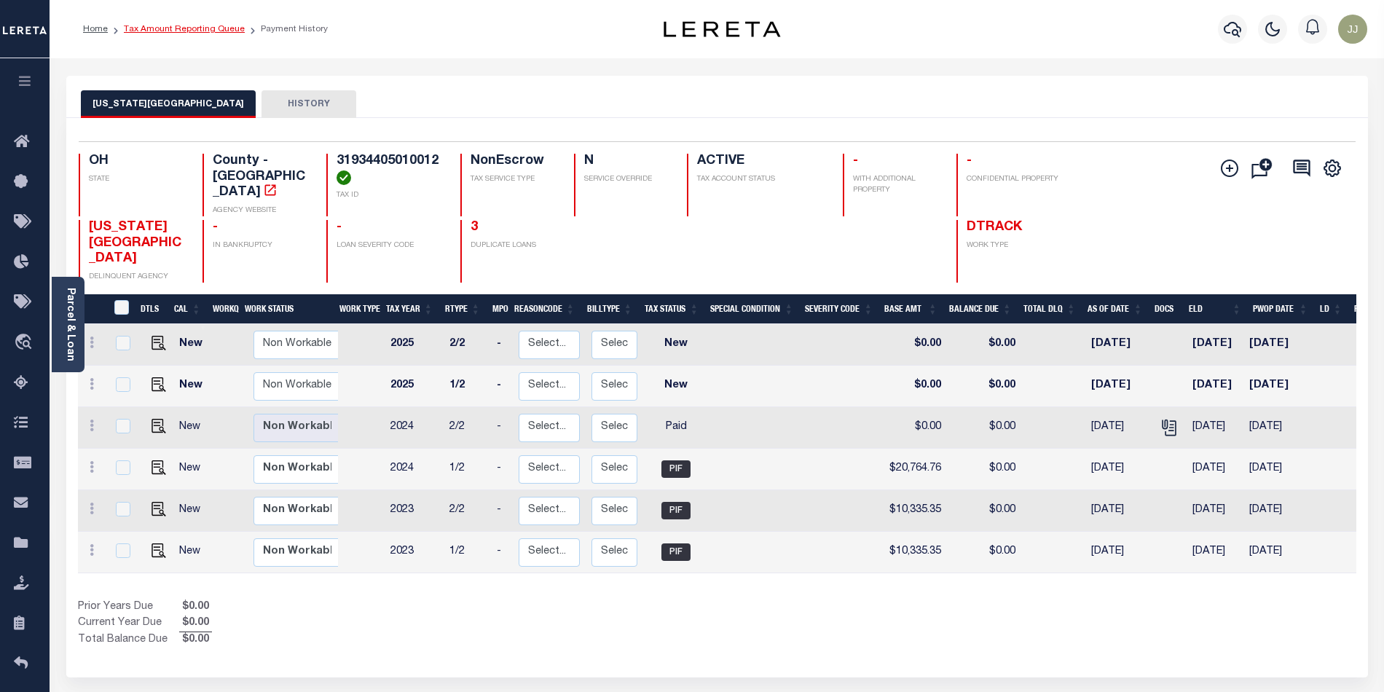
click at [191, 33] on link "Tax Amount Reporting Queue" at bounding box center [184, 29] width 121 height 9
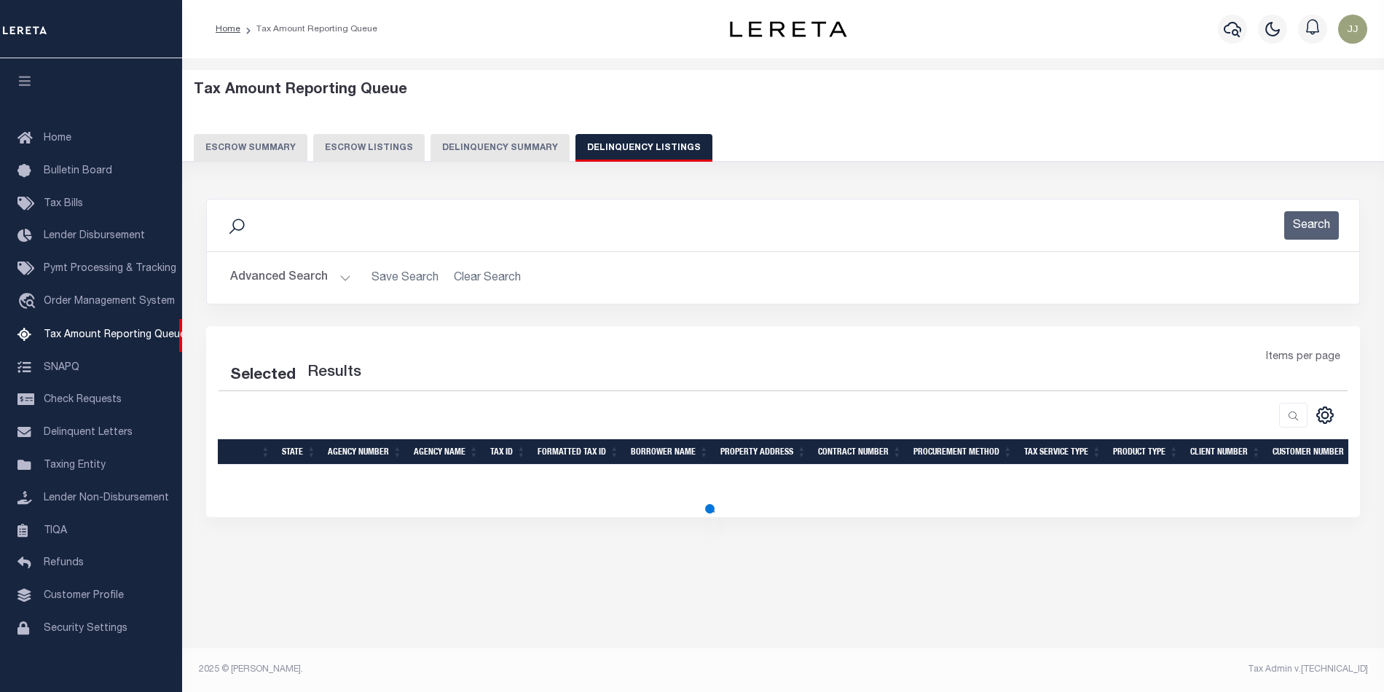
select select "100"
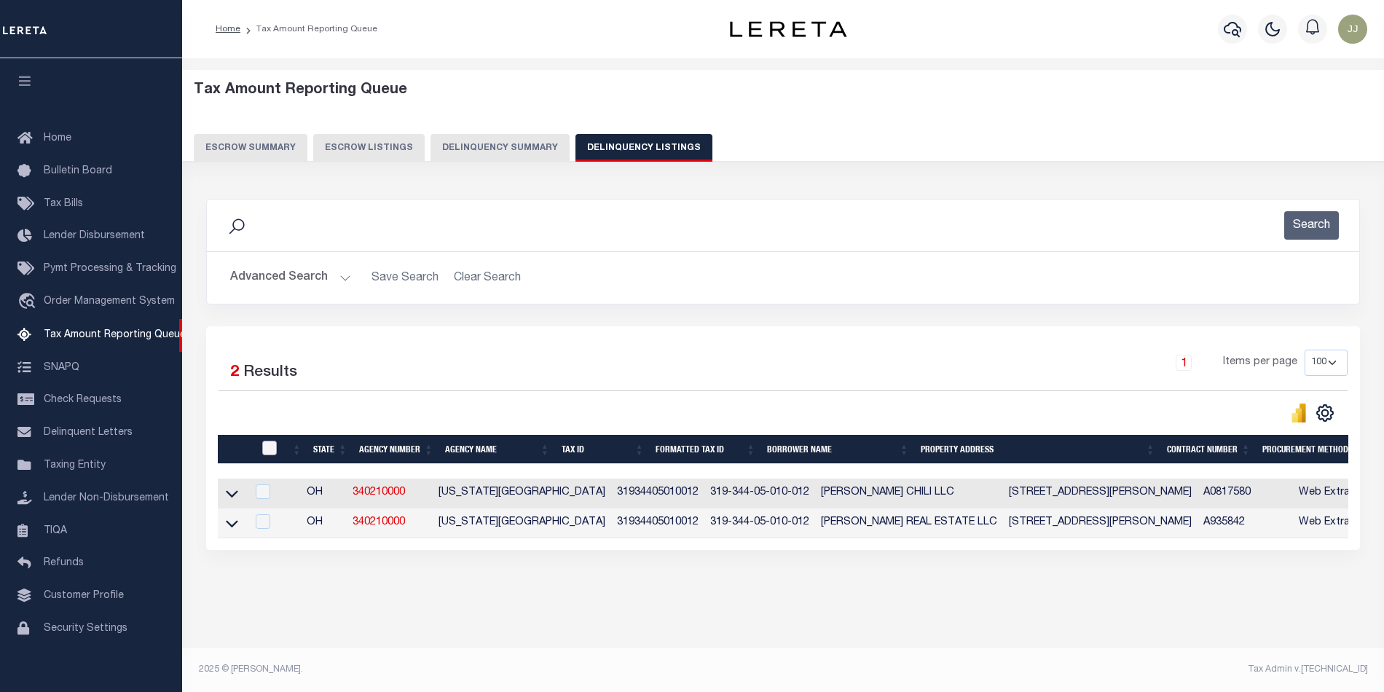
click at [274, 449] on input "checkbox" at bounding box center [269, 448] width 15 height 15
checkbox input "true"
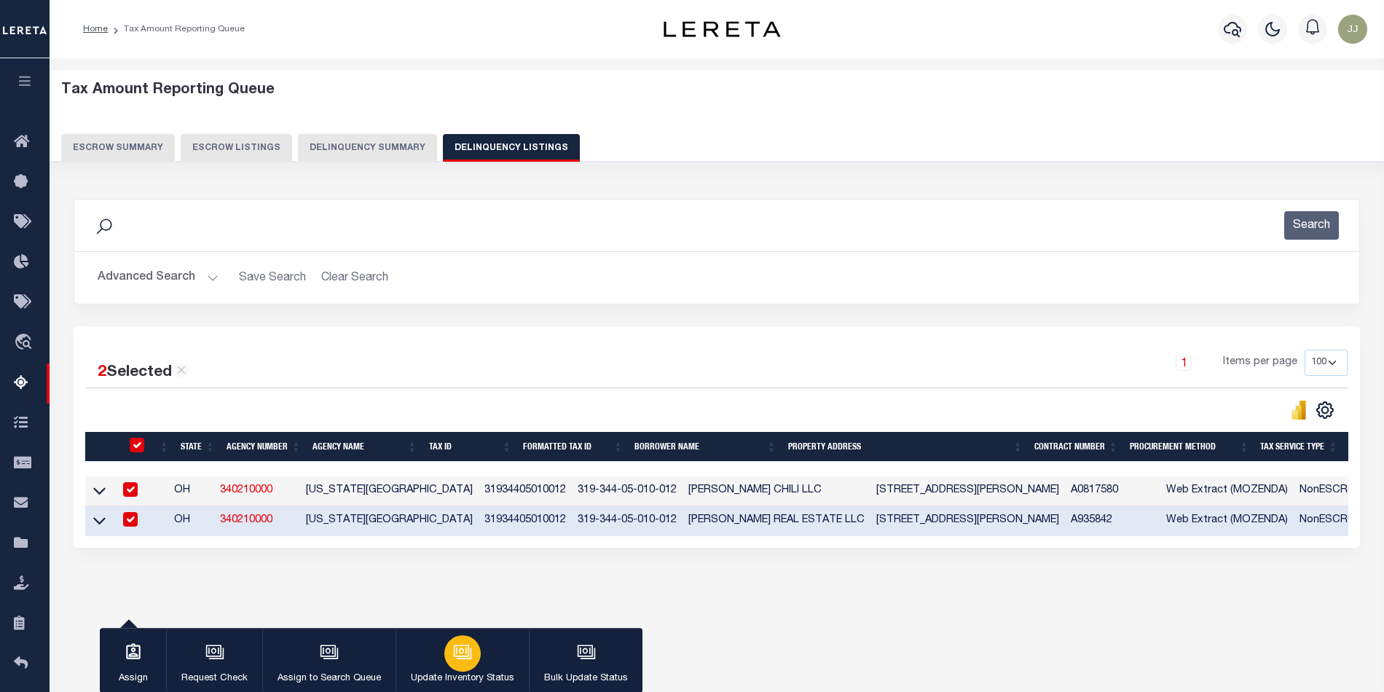
click at [464, 676] on p "Update Inventory Status" at bounding box center [462, 678] width 103 height 15
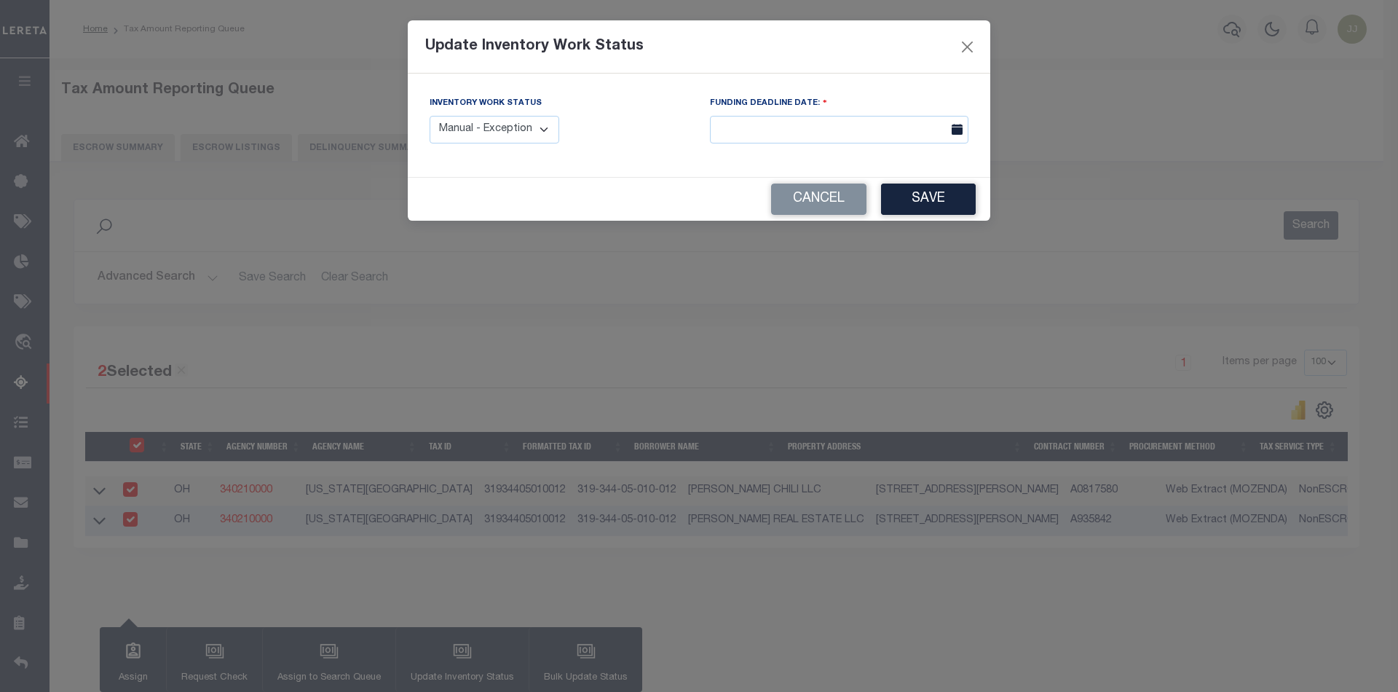
click at [523, 128] on select "Manual - Exception Pended - Awaiting Search Late Add Exception Completed" at bounding box center [495, 130] width 130 height 28
select select "4"
click at [430, 116] on select "Manual - Exception Pended - Awaiting Search Late Add Exception Completed" at bounding box center [495, 130] width 130 height 28
click at [929, 210] on button "Save" at bounding box center [928, 199] width 95 height 31
